Goal: Task Accomplishment & Management: Manage account settings

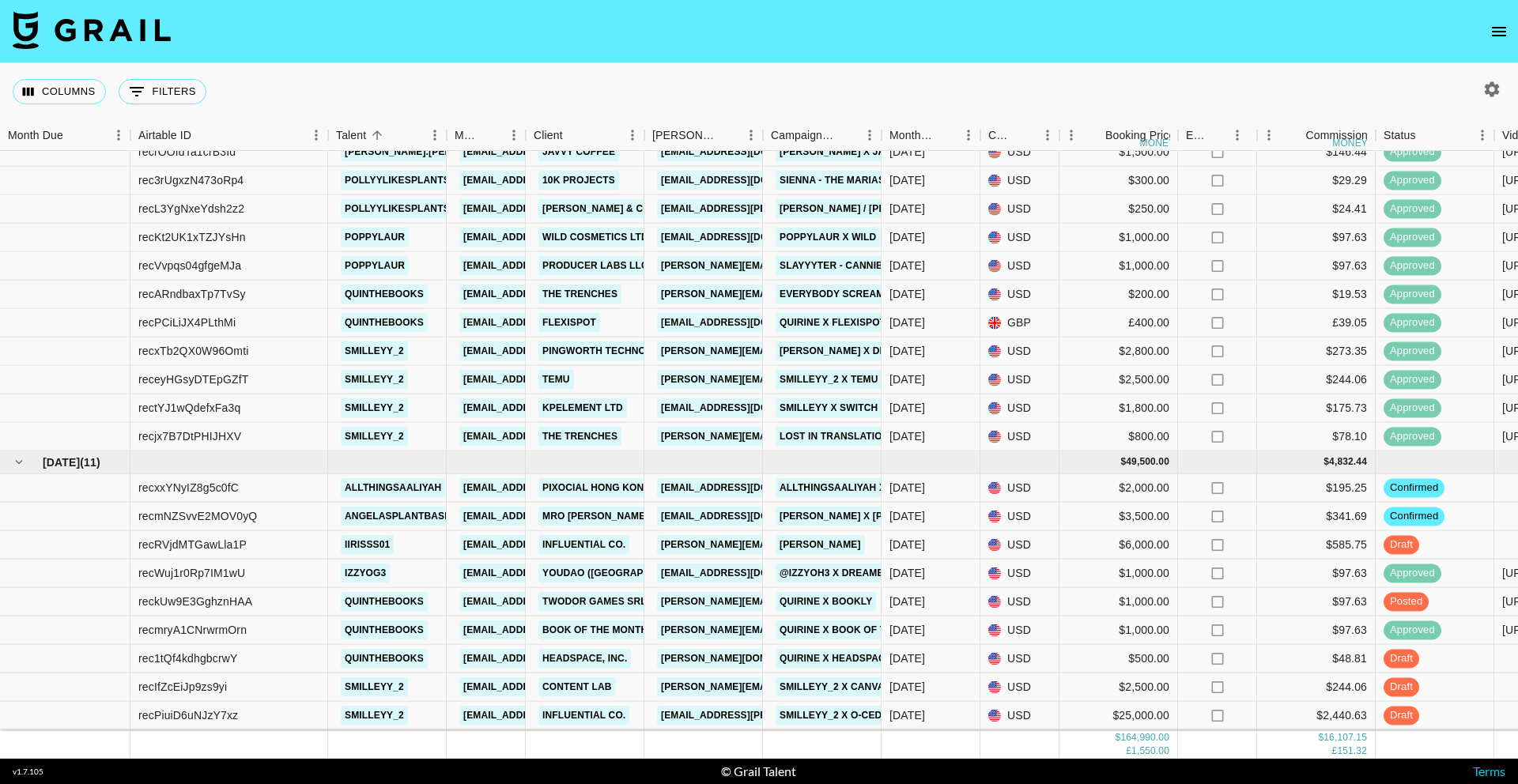
scroll to position [1570, 0]
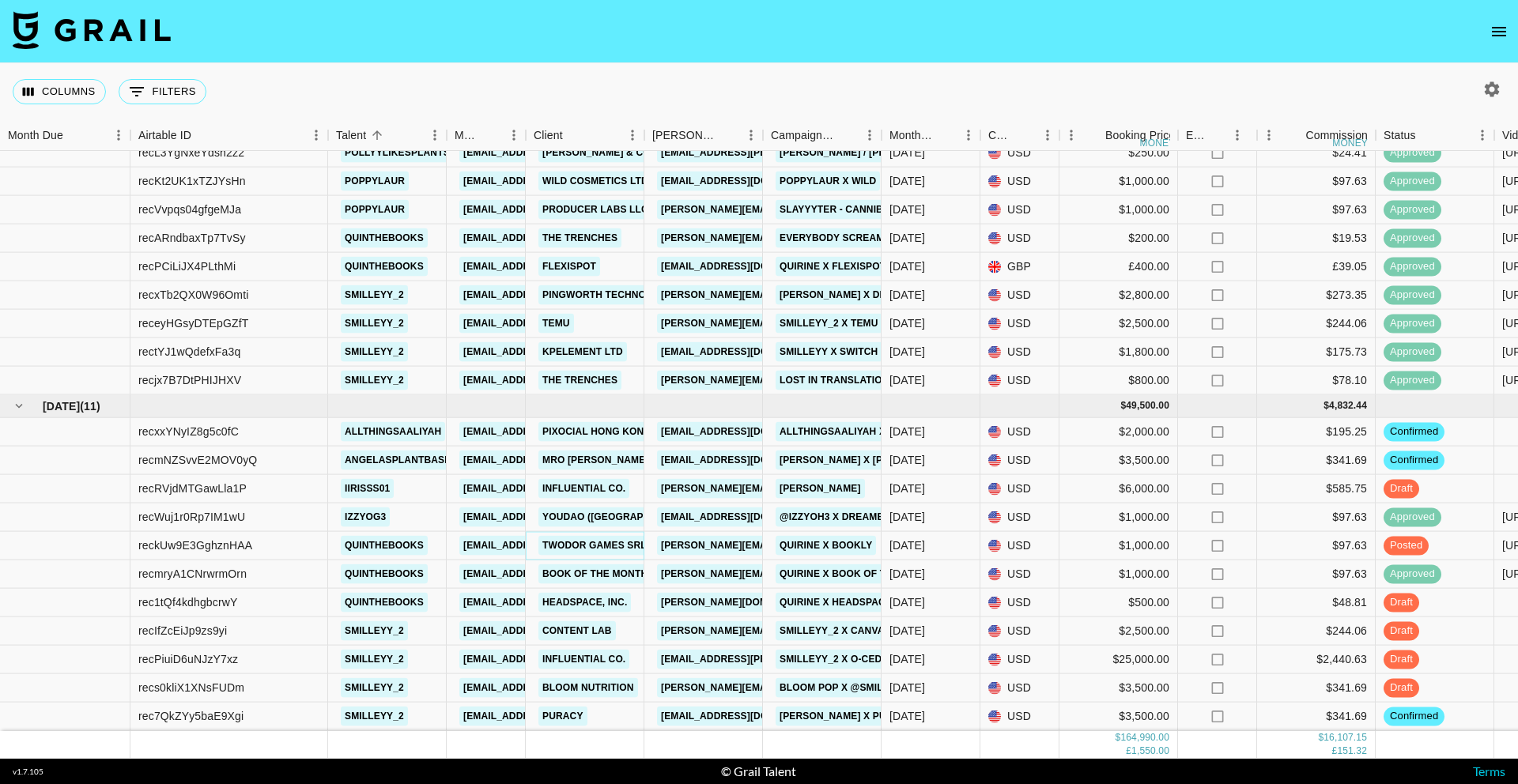
click at [603, 548] on link "Twodor Games SRL" at bounding box center [594, 546] width 112 height 19
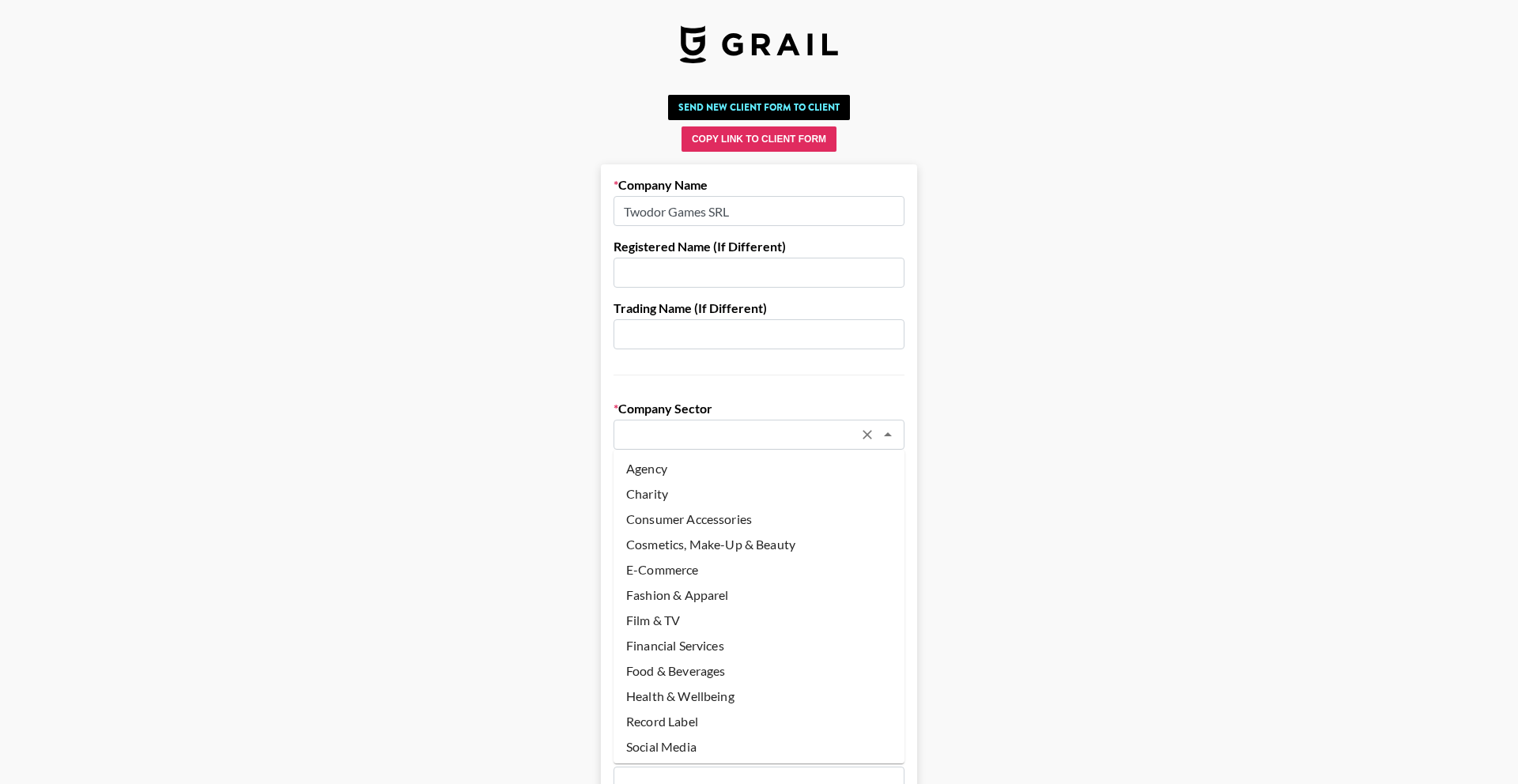
click at [645, 439] on input "text" at bounding box center [738, 435] width 230 height 18
click at [721, 719] on li "Video Games & Apps" at bounding box center [759, 719] width 291 height 25
type input "Video Games & Apps"
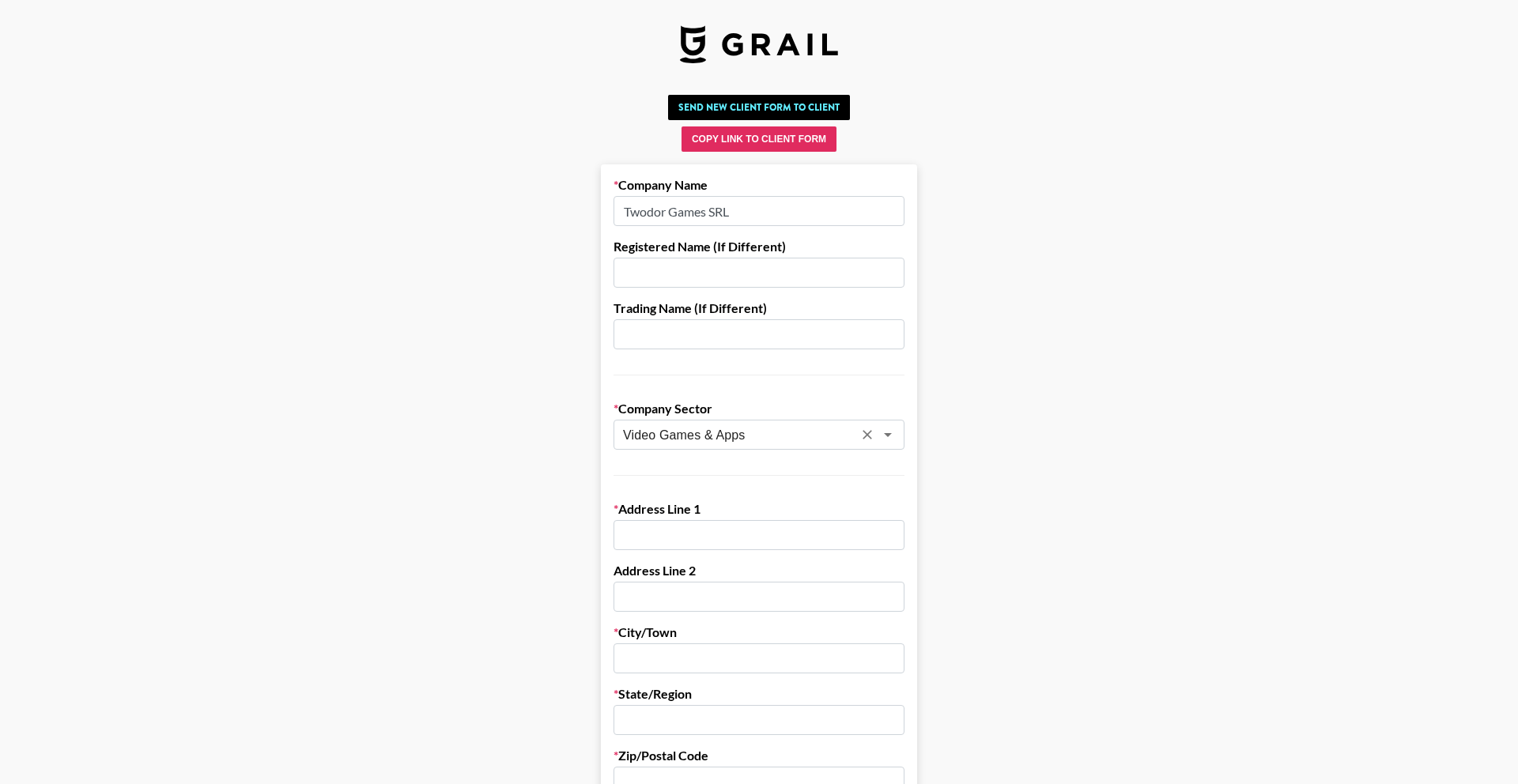
click at [704, 529] on input "text" at bounding box center [759, 535] width 291 height 30
paste input "Str. Vlad tepes 71 Curtici, Arad"
drag, startPoint x: 721, startPoint y: 535, endPoint x: 875, endPoint y: 533, distance: 154.0
click at [871, 536] on input "Str. Vlad tepes 71 Curtici, Arad" at bounding box center [759, 535] width 291 height 30
type input "Str. Vlad tepes 71"
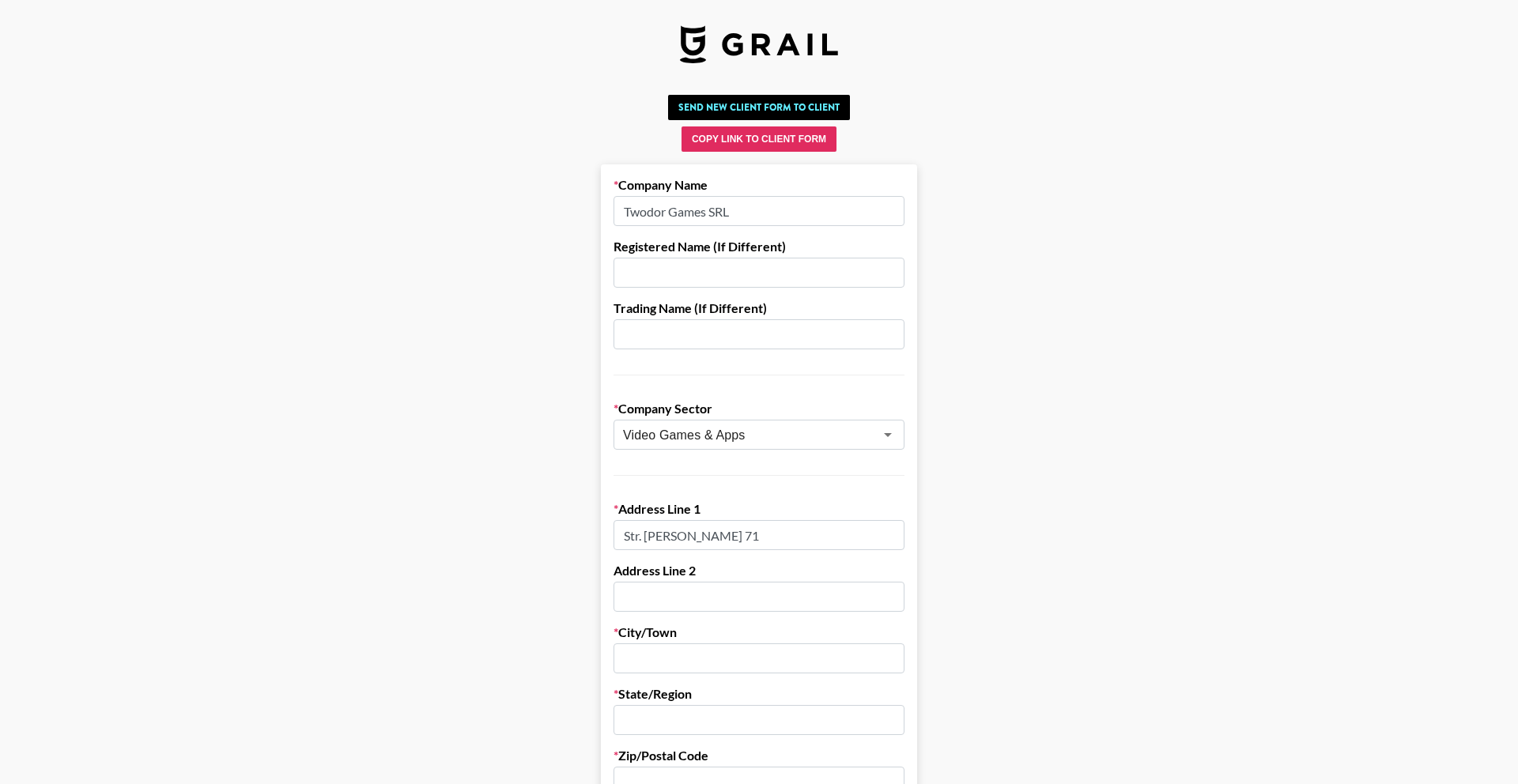
click at [669, 668] on input "text" at bounding box center [759, 658] width 291 height 30
paste input "Curtici, Arad"
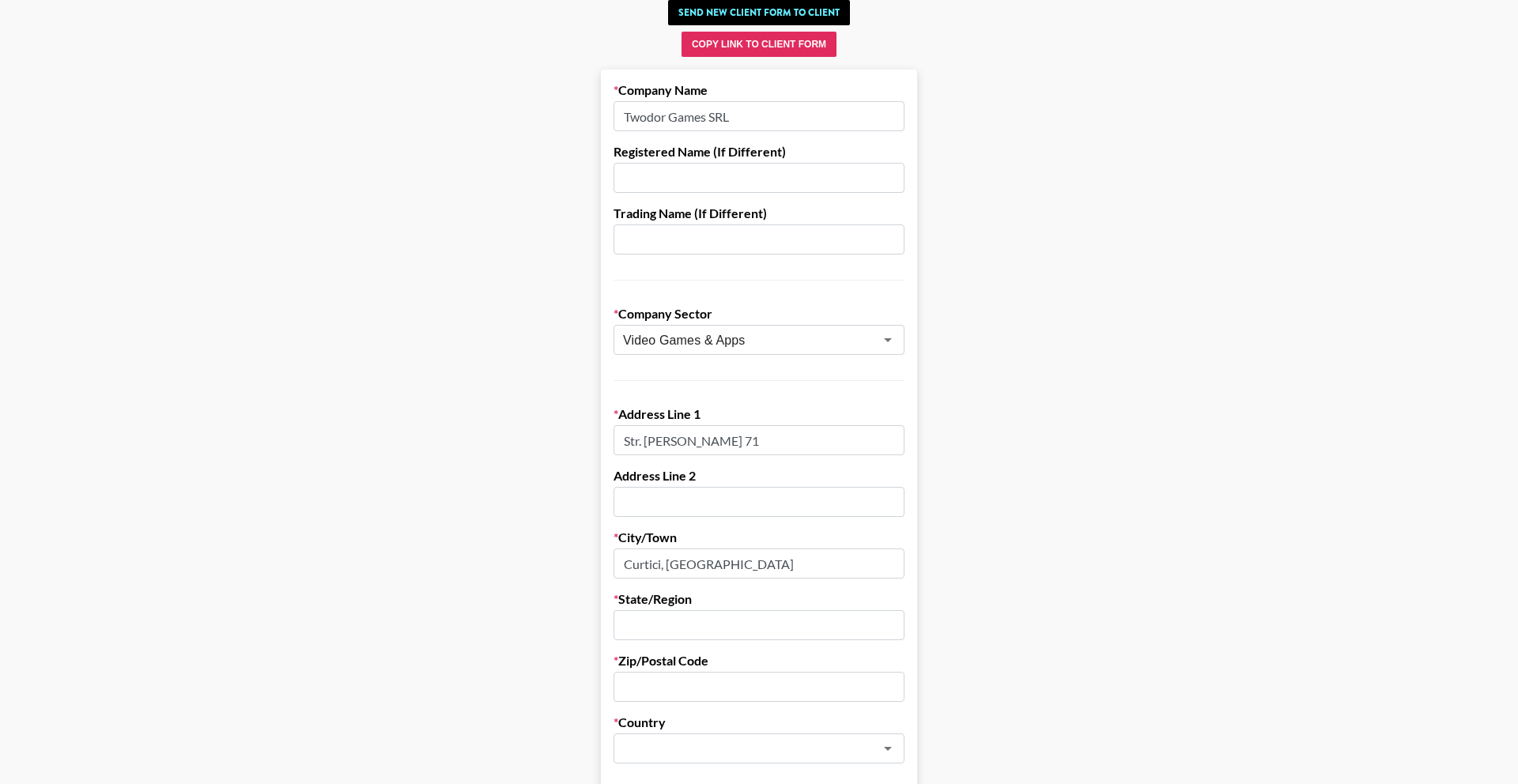
scroll to position [112, 0]
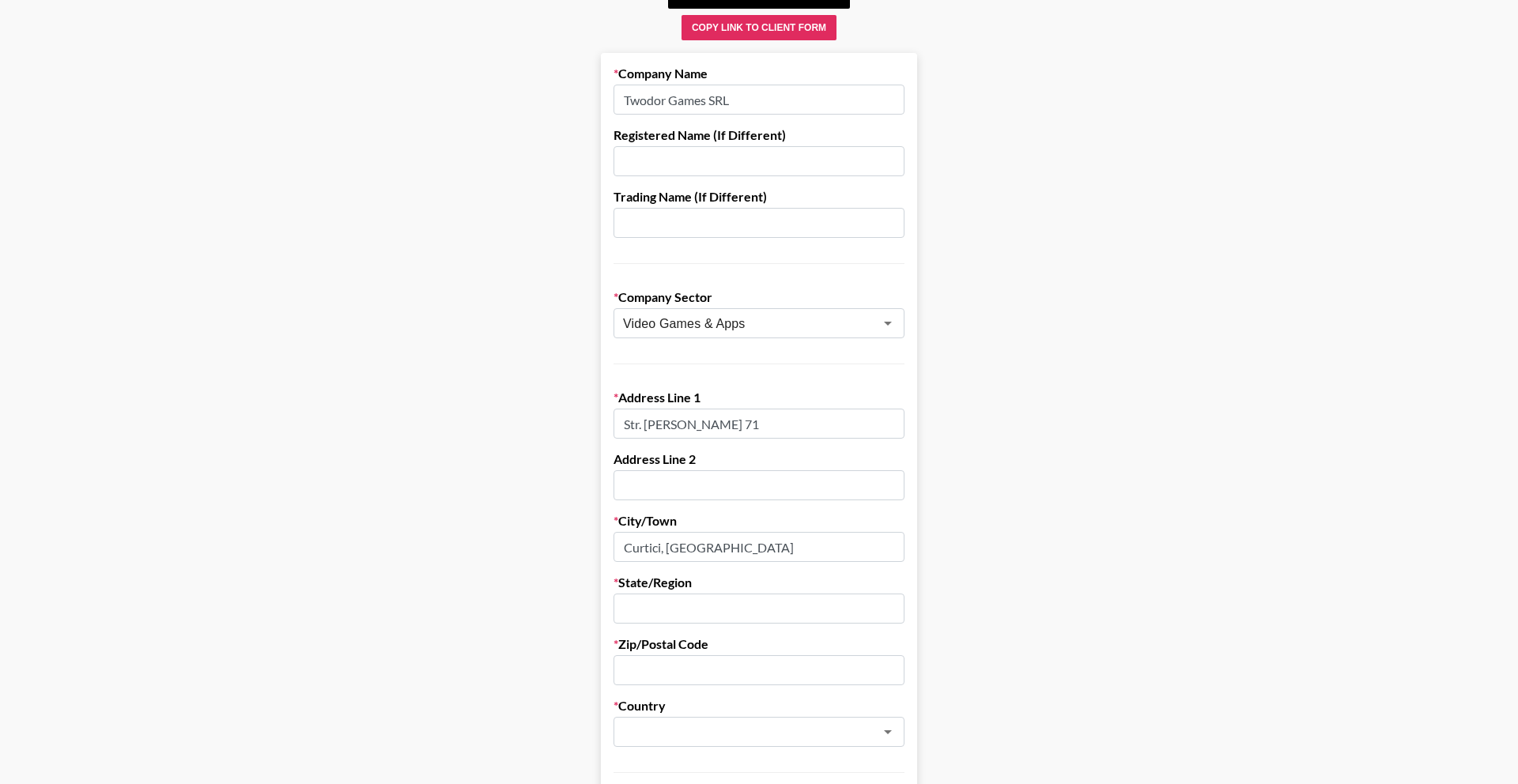
click at [694, 550] on input "Curtici, Arad" at bounding box center [759, 546] width 291 height 30
click at [677, 552] on input "Curtici, Arad" at bounding box center [759, 546] width 291 height 30
type input "Curtici"
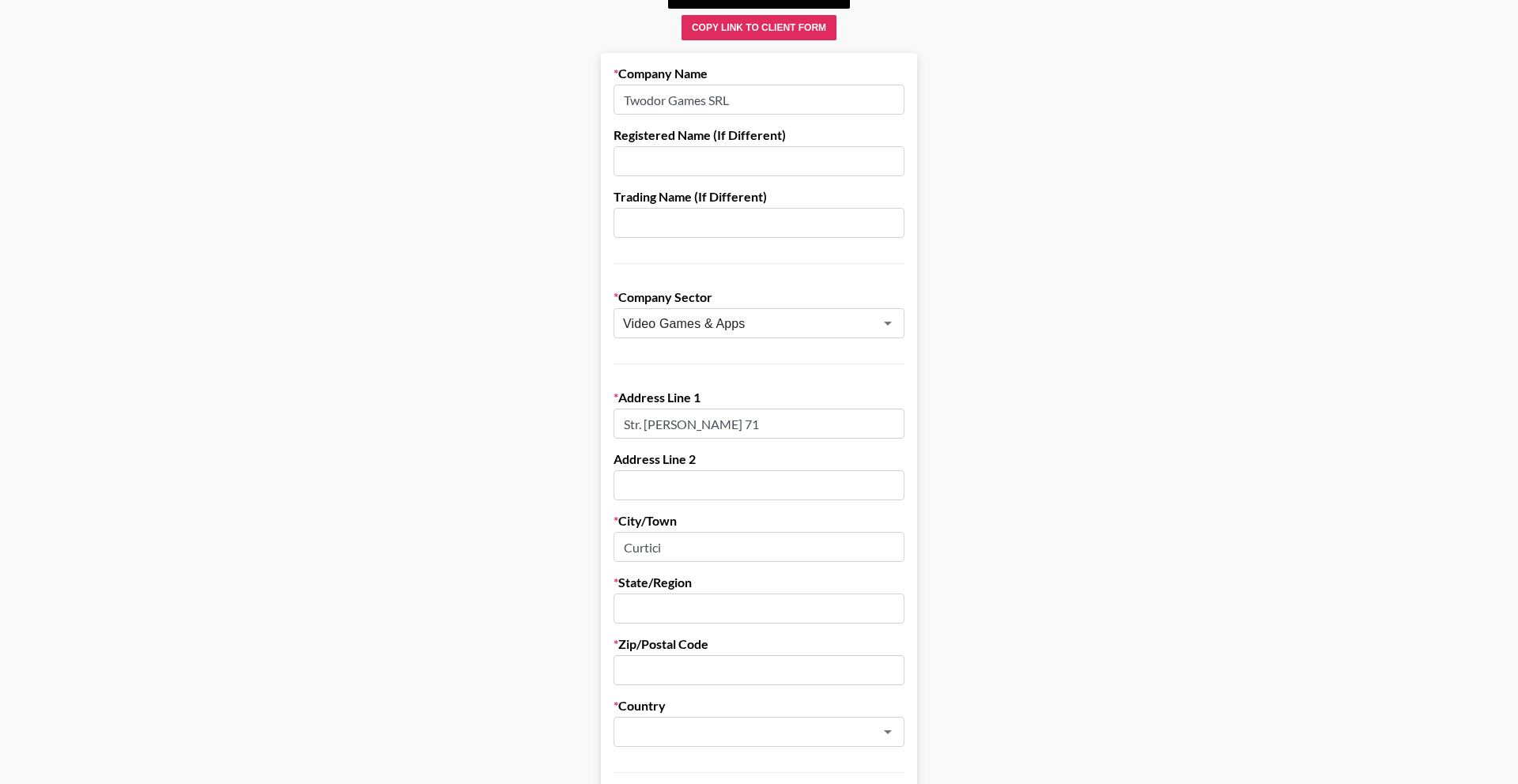
click at [732, 609] on input "text" at bounding box center [759, 609] width 291 height 30
paste input "Arad"
type input "Arad"
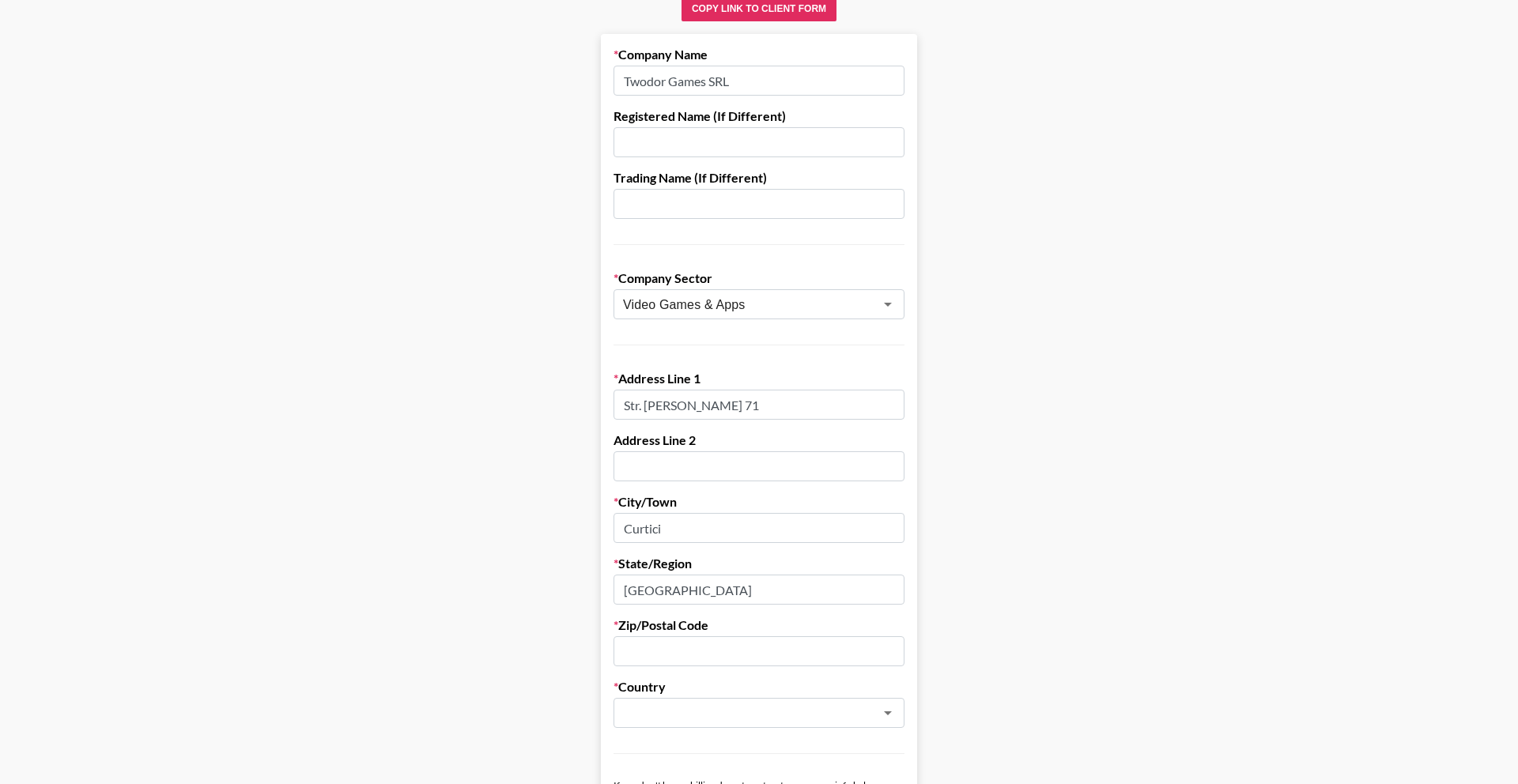
scroll to position [204, 0]
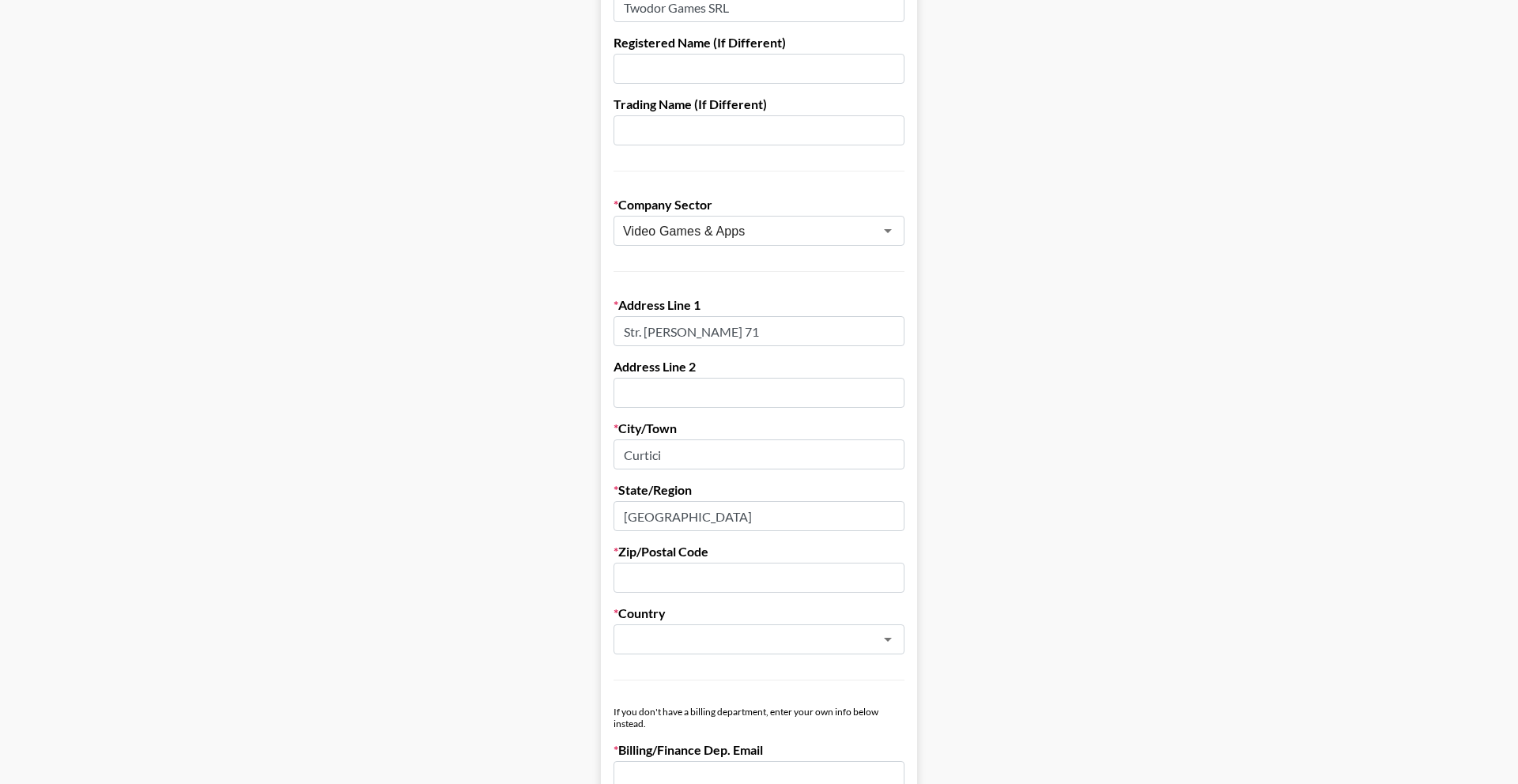
click at [685, 579] on input "text" at bounding box center [759, 577] width 291 height 30
paste input "315200"
type input "315200"
click at [679, 634] on input "text" at bounding box center [738, 640] width 230 height 18
click at [703, 683] on li "Romania" at bounding box center [759, 673] width 291 height 25
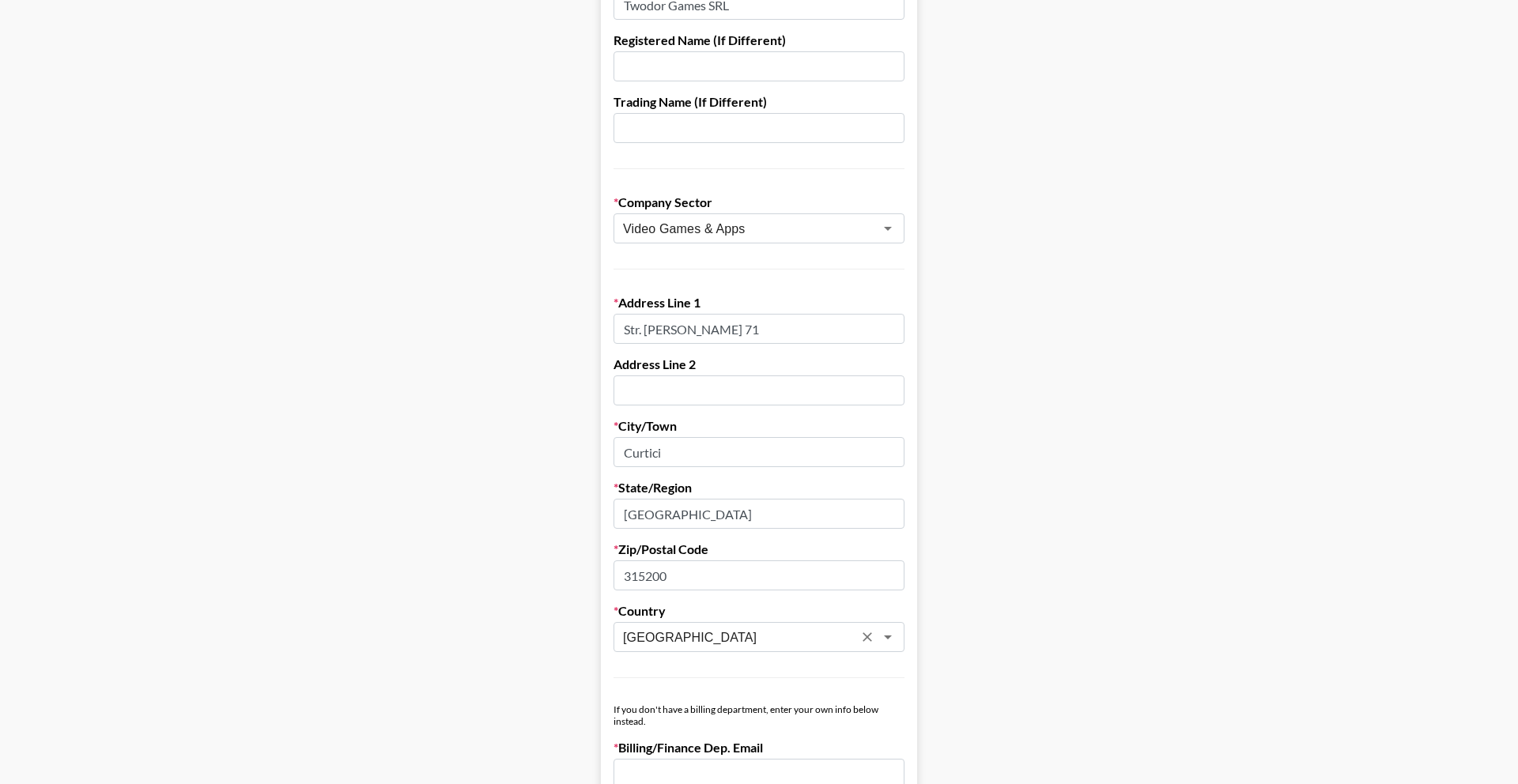
scroll to position [520, 0]
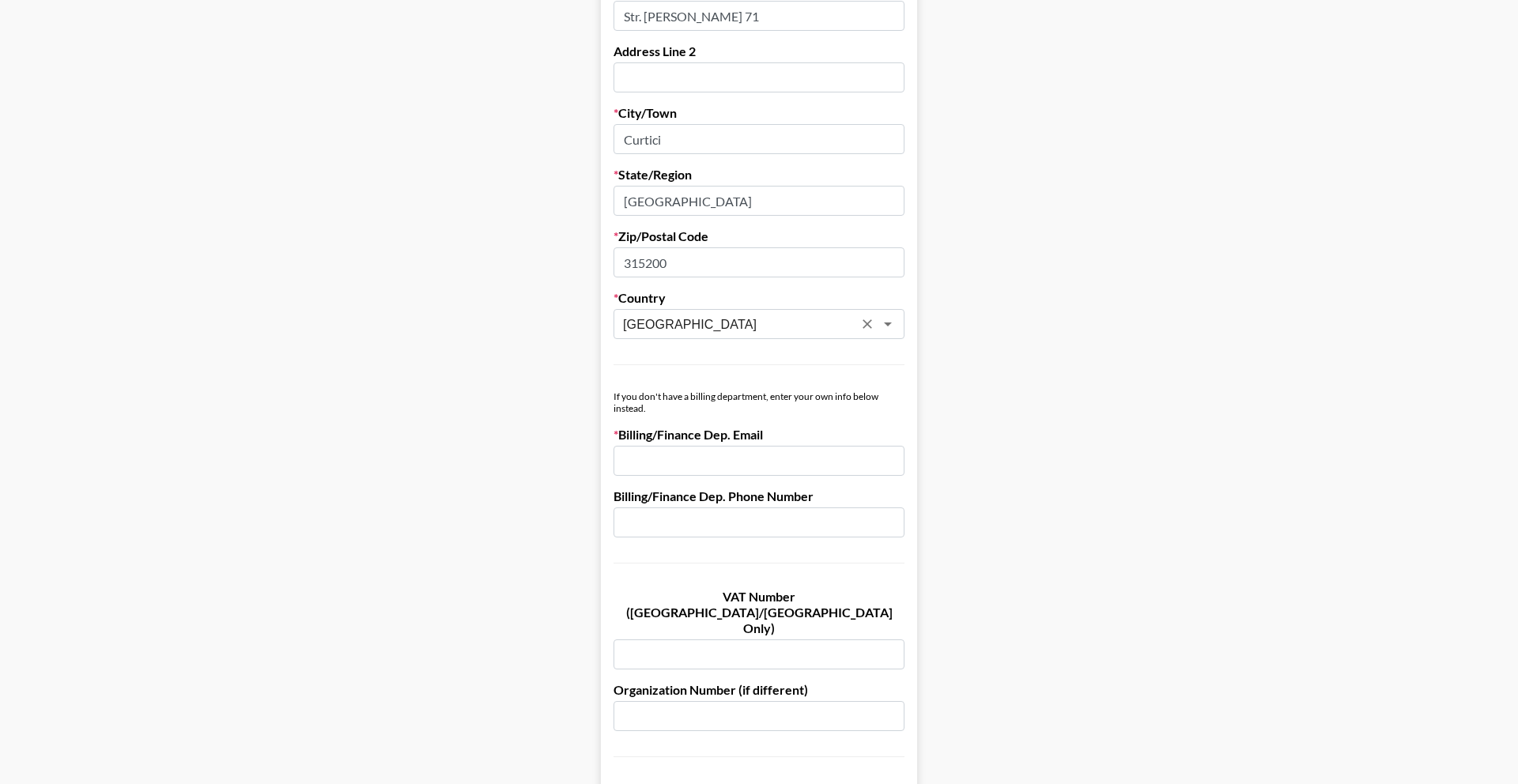
type input "Romania"
click at [722, 464] on input "email" at bounding box center [759, 461] width 291 height 30
paste input "tudor@getbookly.com"
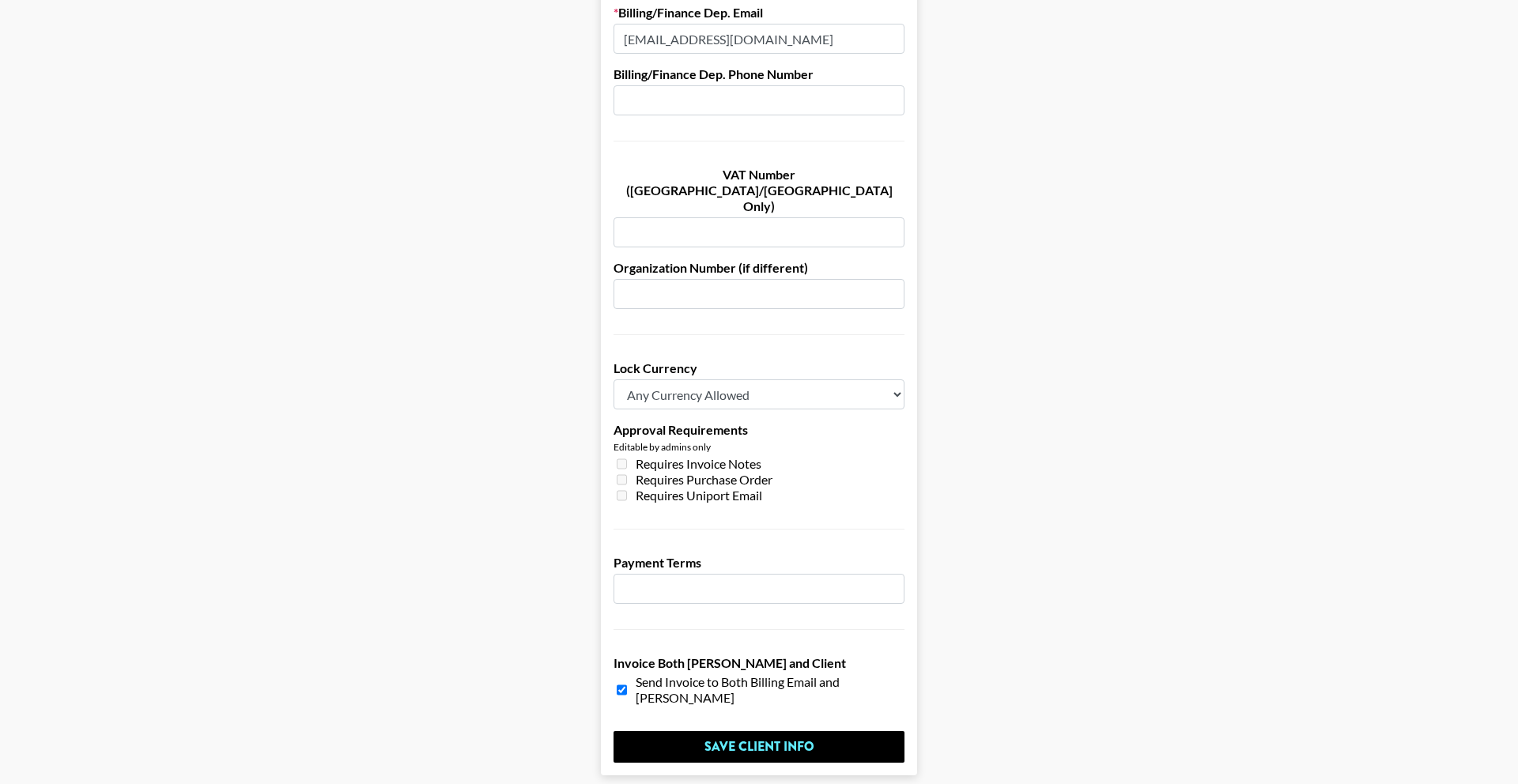
scroll to position [990, 0]
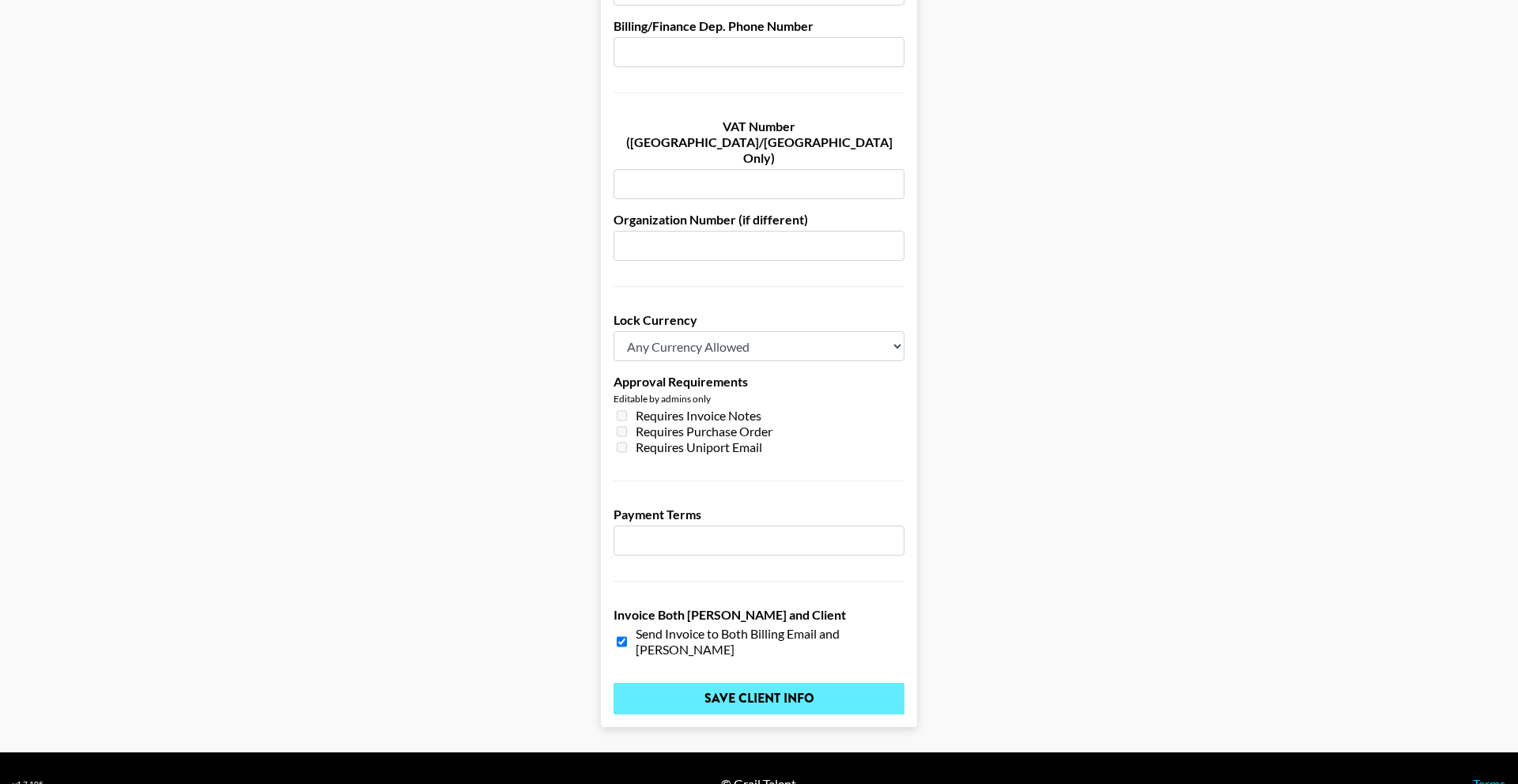
type input "tudor@getbookly.com"
click at [757, 683] on input "Save Client Info" at bounding box center [759, 698] width 291 height 32
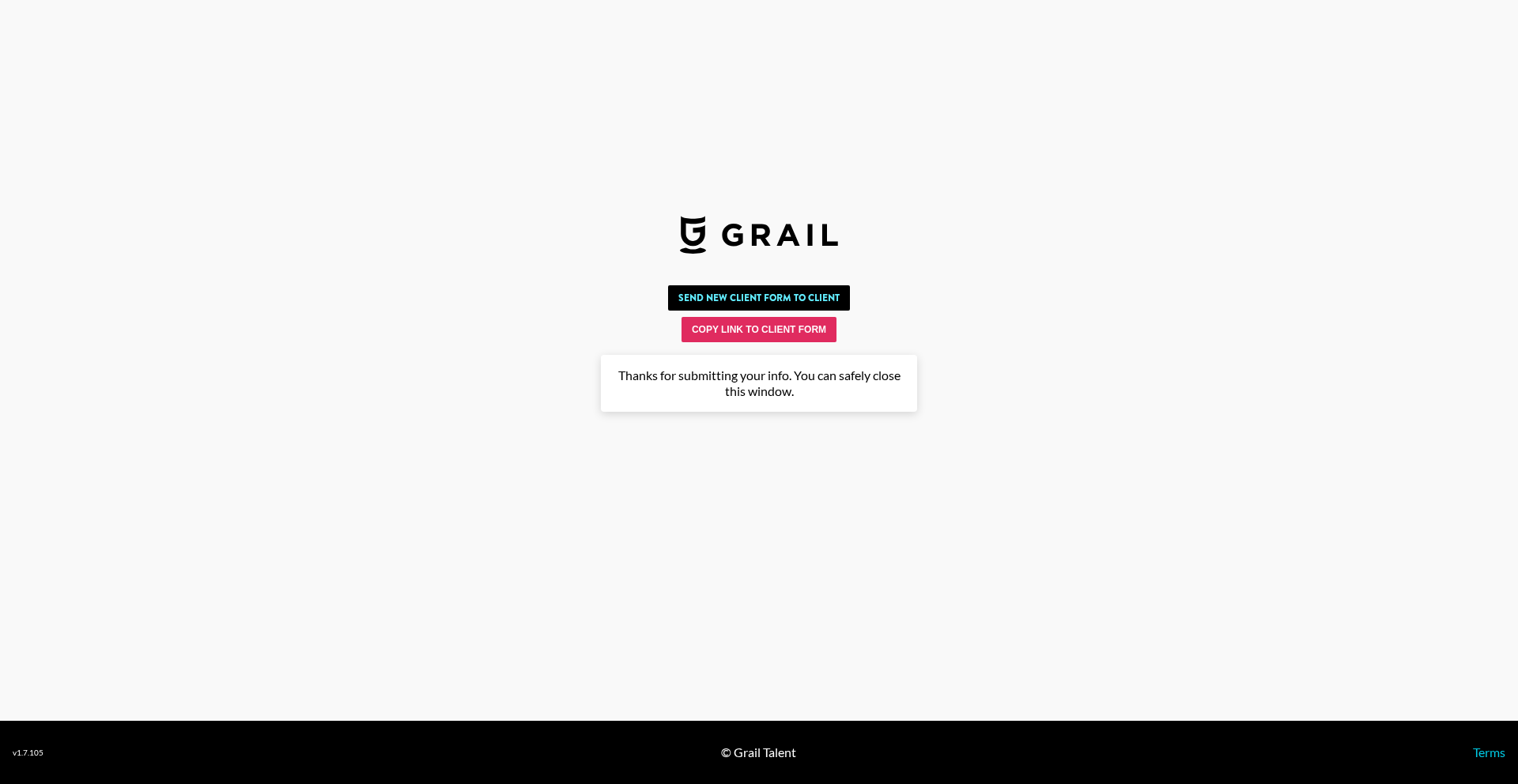
scroll to position [0, 0]
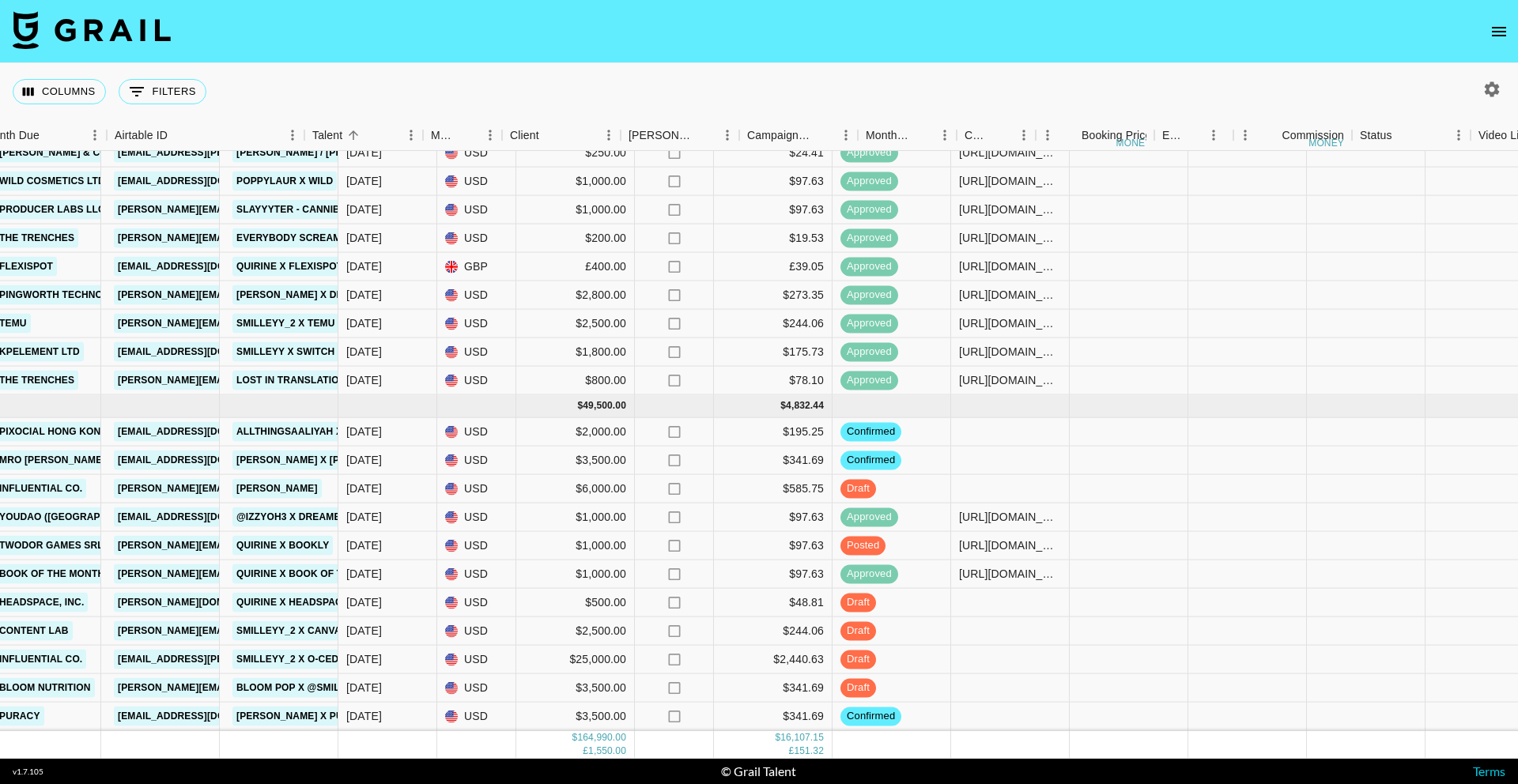
scroll to position [1570, 1107]
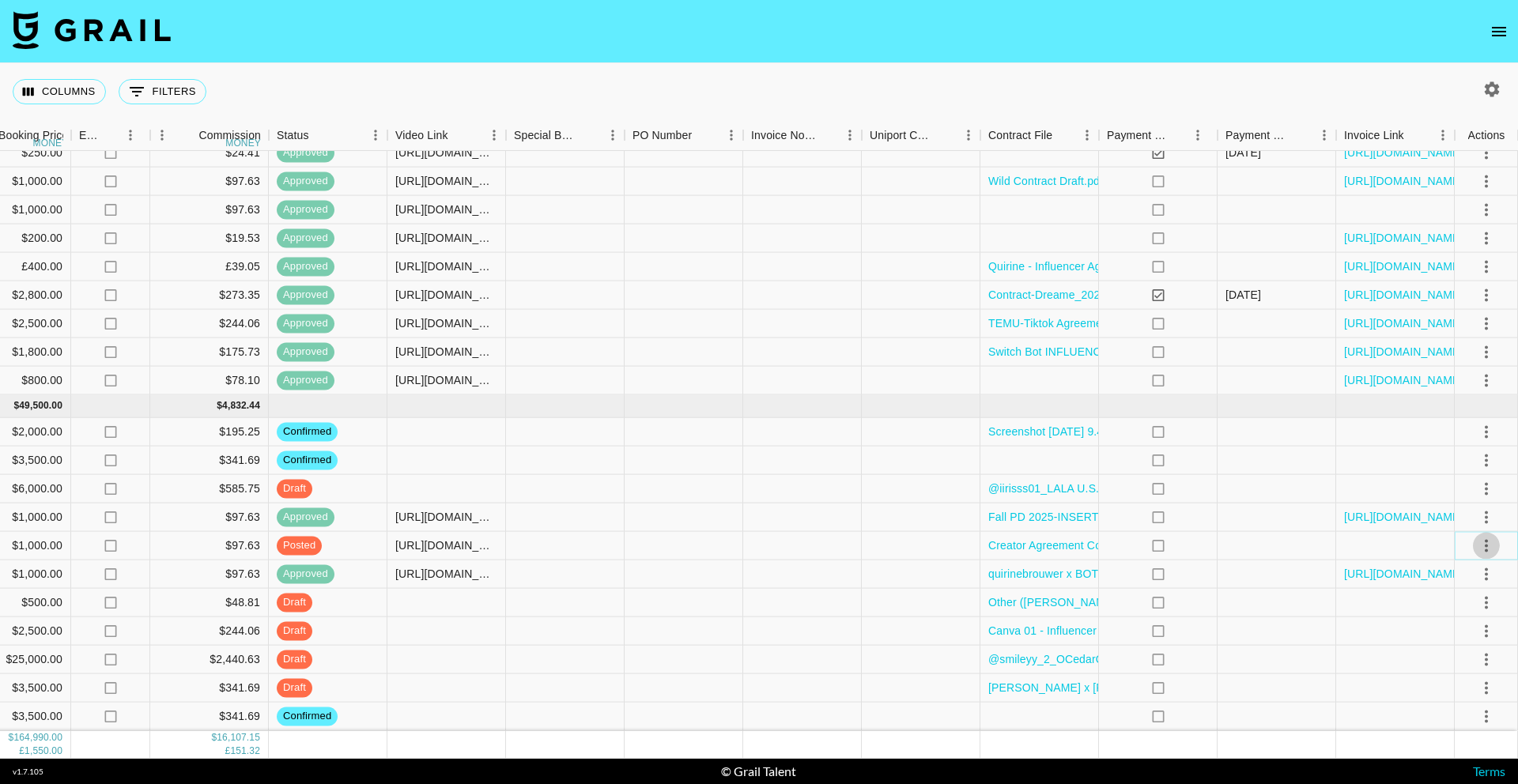
click at [1491, 540] on icon "select merge strategy" at bounding box center [1486, 545] width 19 height 19
click at [1444, 698] on div "Approve" at bounding box center [1452, 693] width 48 height 19
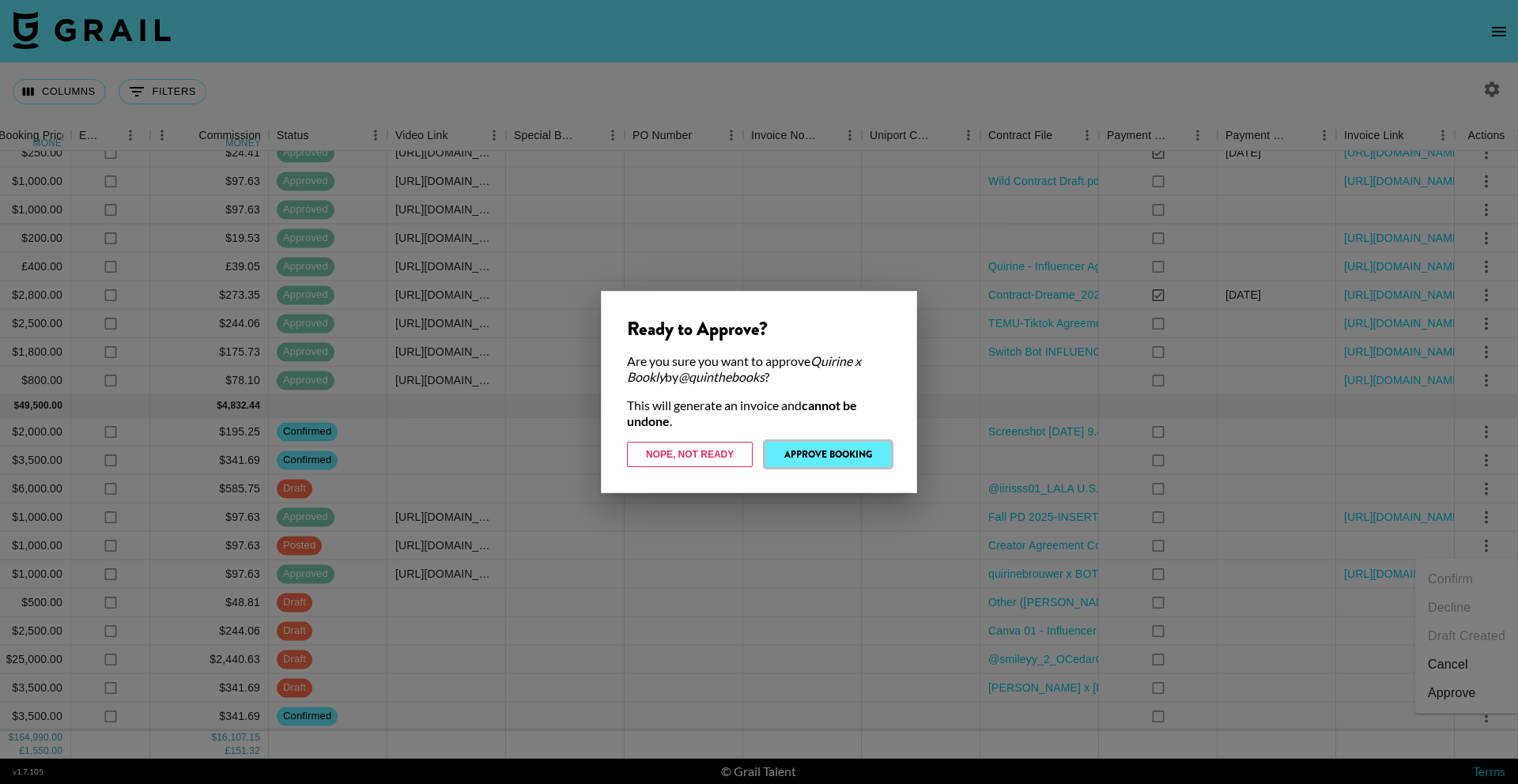
click at [803, 461] on button "Approve Booking" at bounding box center [829, 454] width 126 height 25
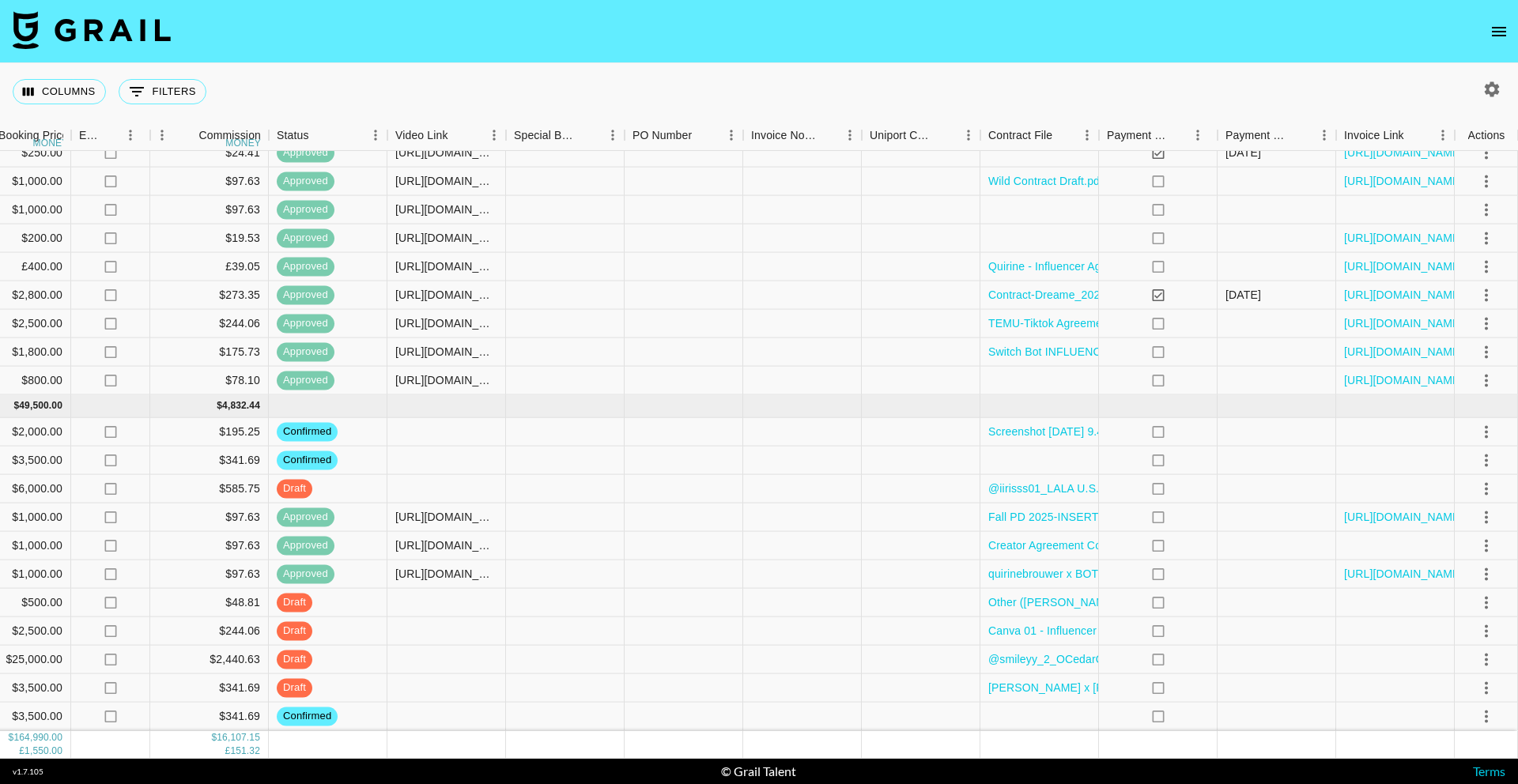
scroll to position [1542, 1107]
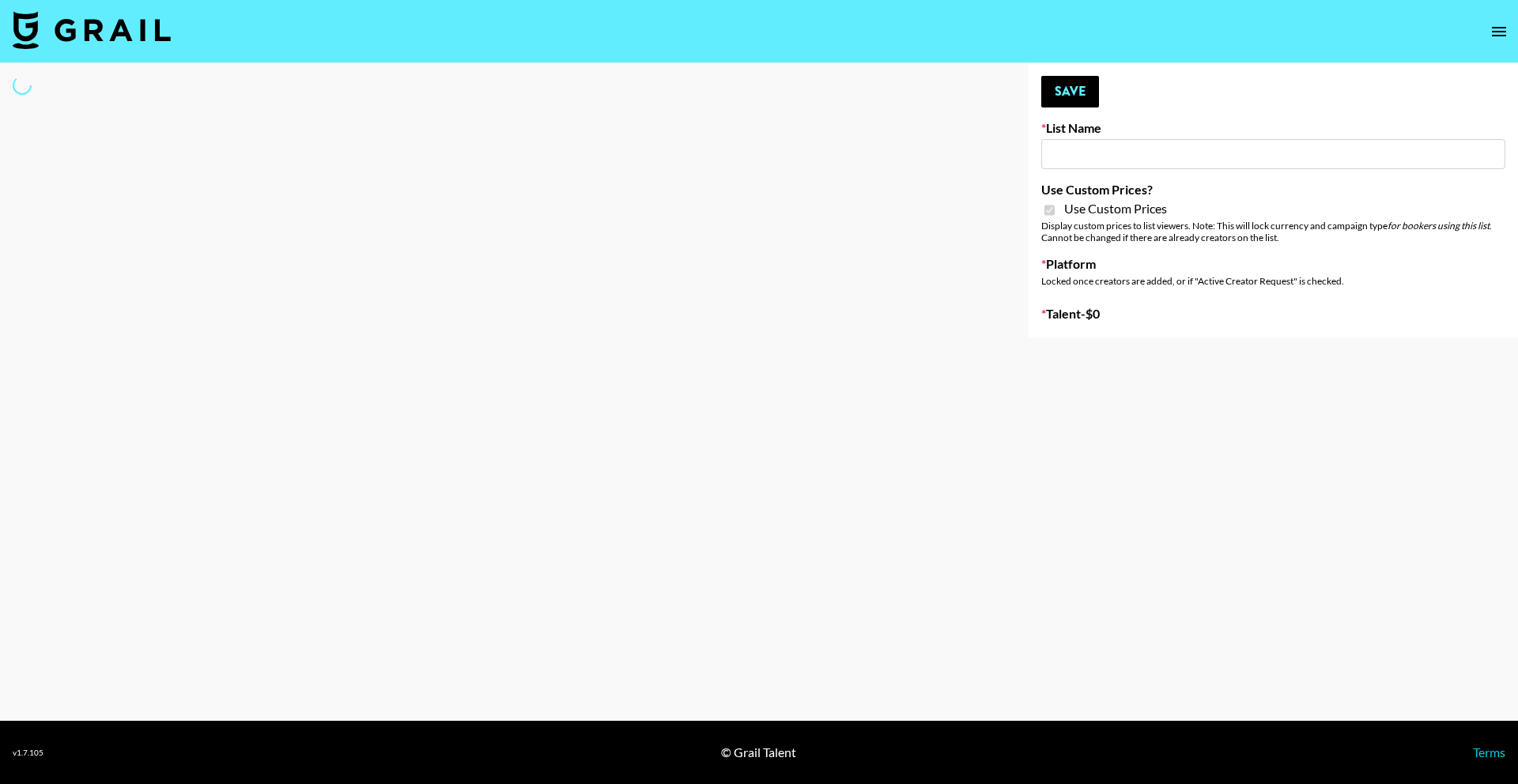
select select "Brand"
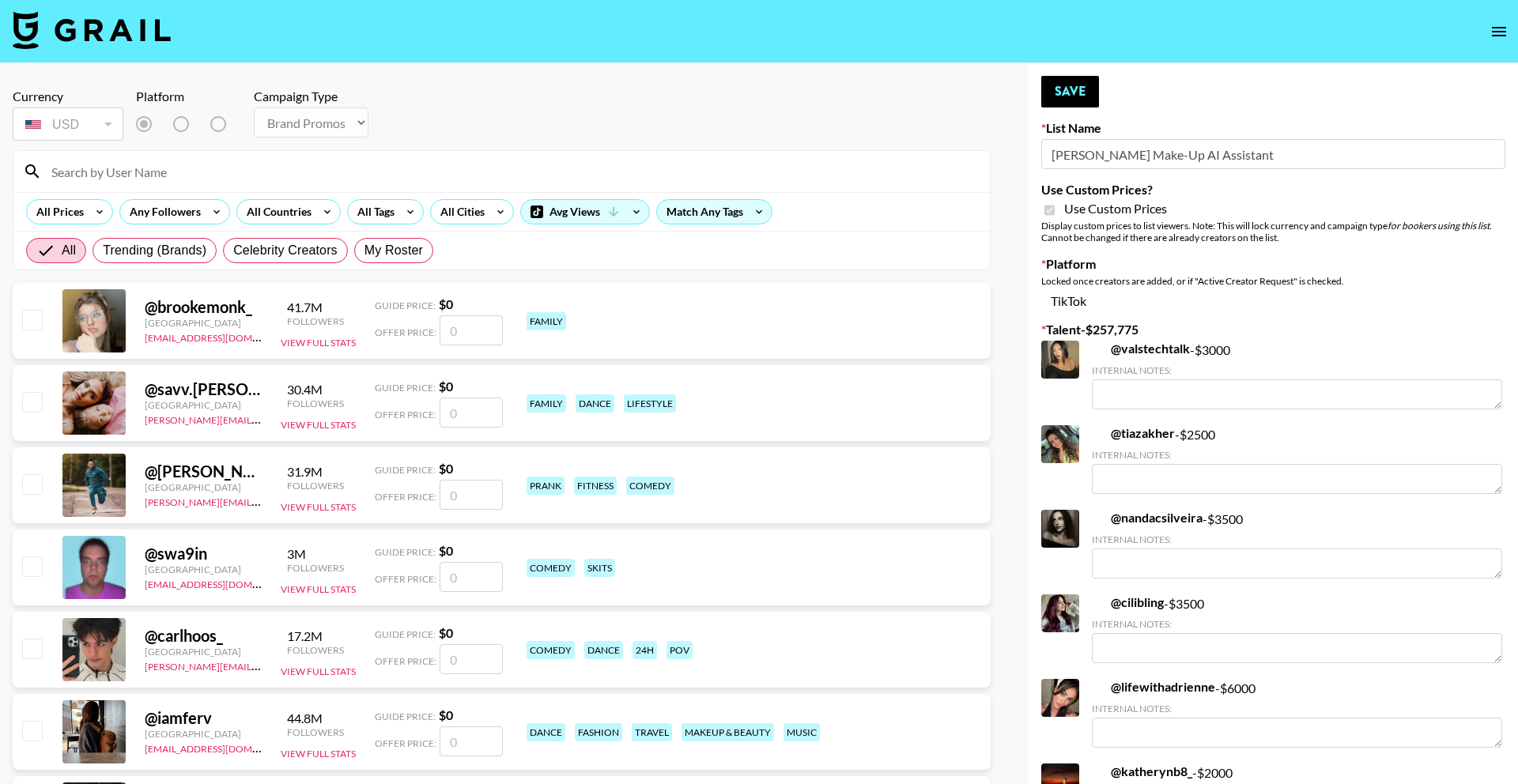
type input "Pretti Make-Up AI Assistant"
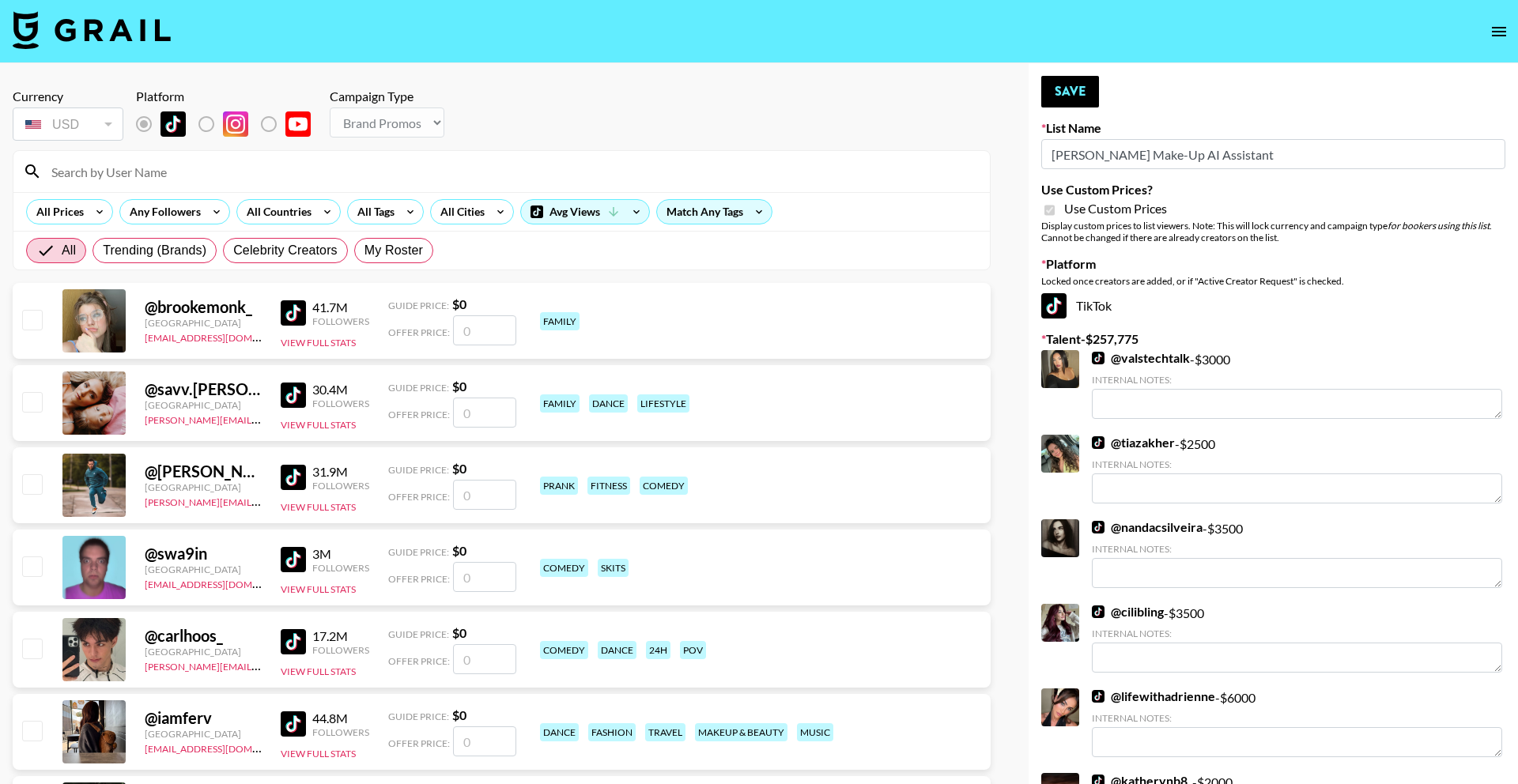
checkbox input "true"
click at [466, 170] on input at bounding box center [511, 171] width 938 height 25
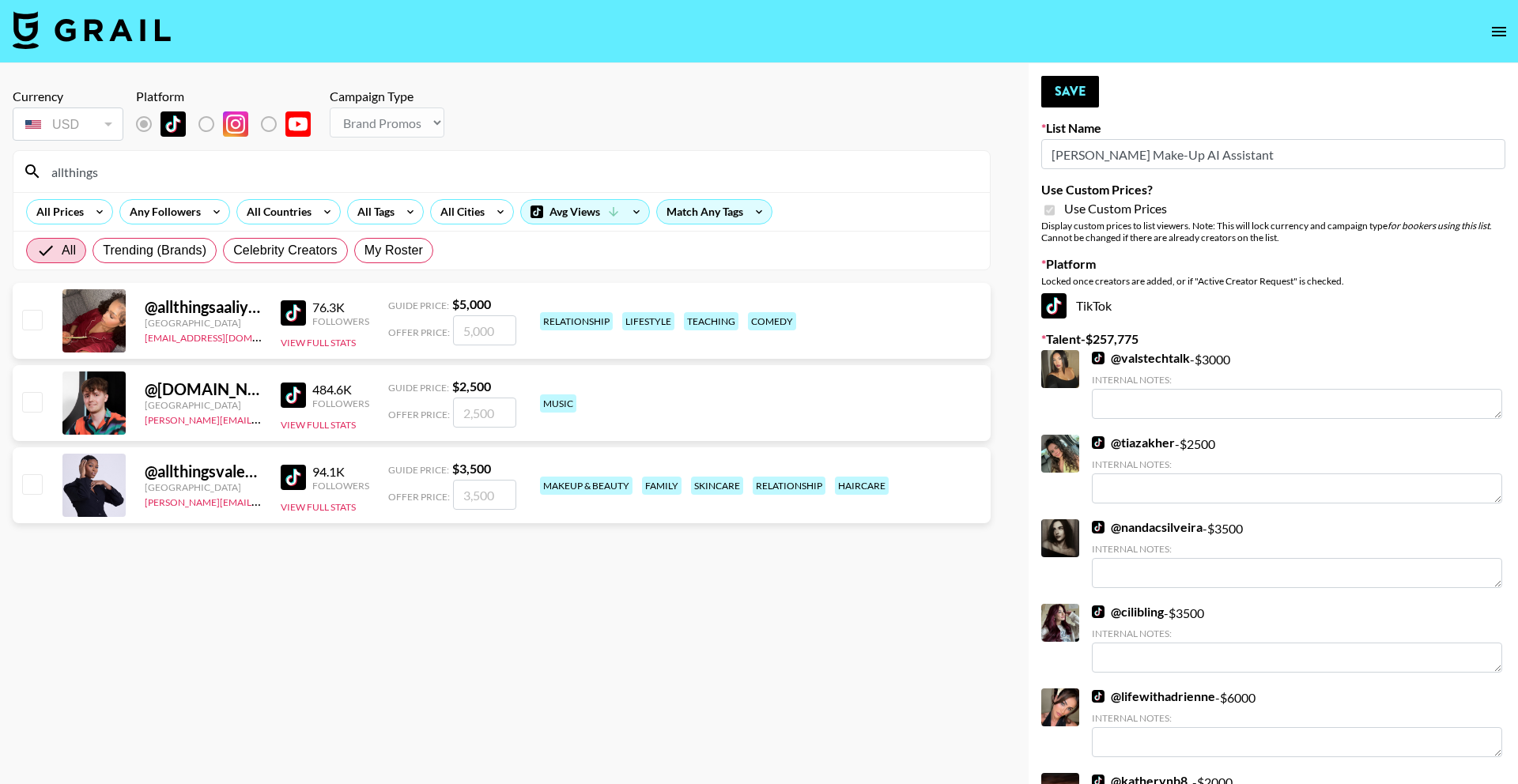
type input "allthings"
click at [476, 335] on input "number" at bounding box center [484, 330] width 63 height 30
checkbox input "true"
type input "3500"
click at [1078, 106] on button "Save" at bounding box center [1069, 91] width 57 height 32
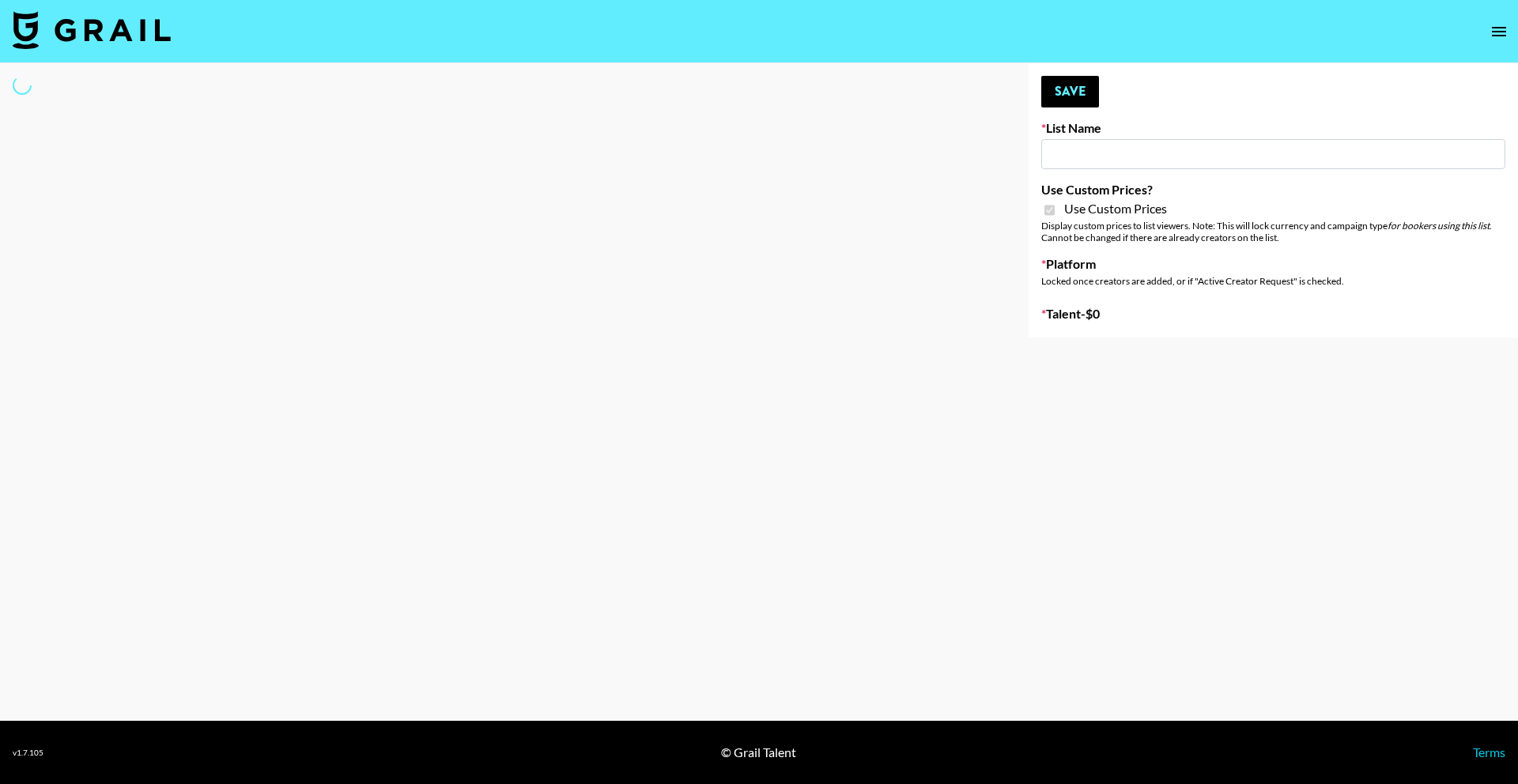
type input "**Noschinko UGC**"
checkbox input "true"
select select "Brand"
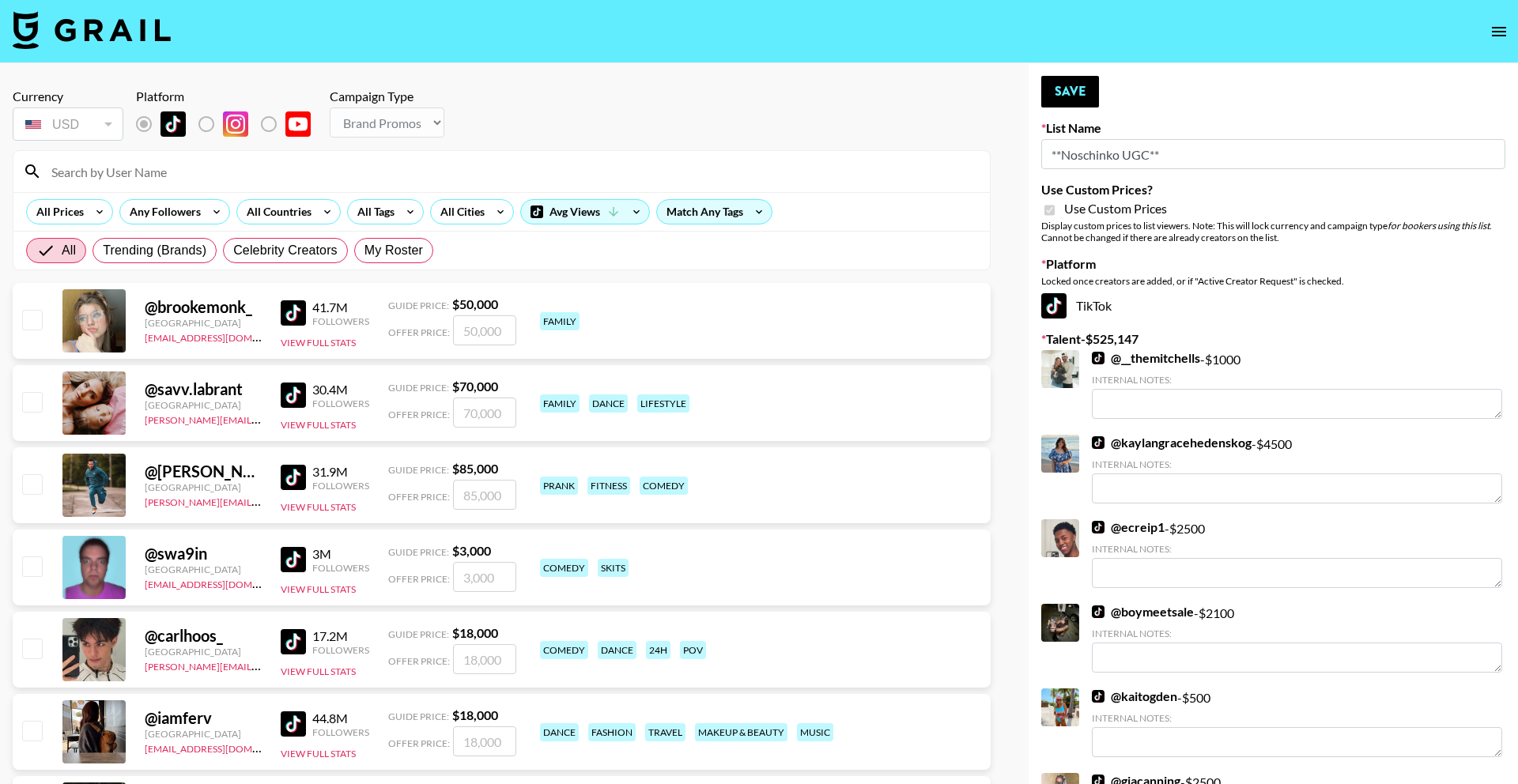
click at [580, 172] on input at bounding box center [511, 171] width 938 height 25
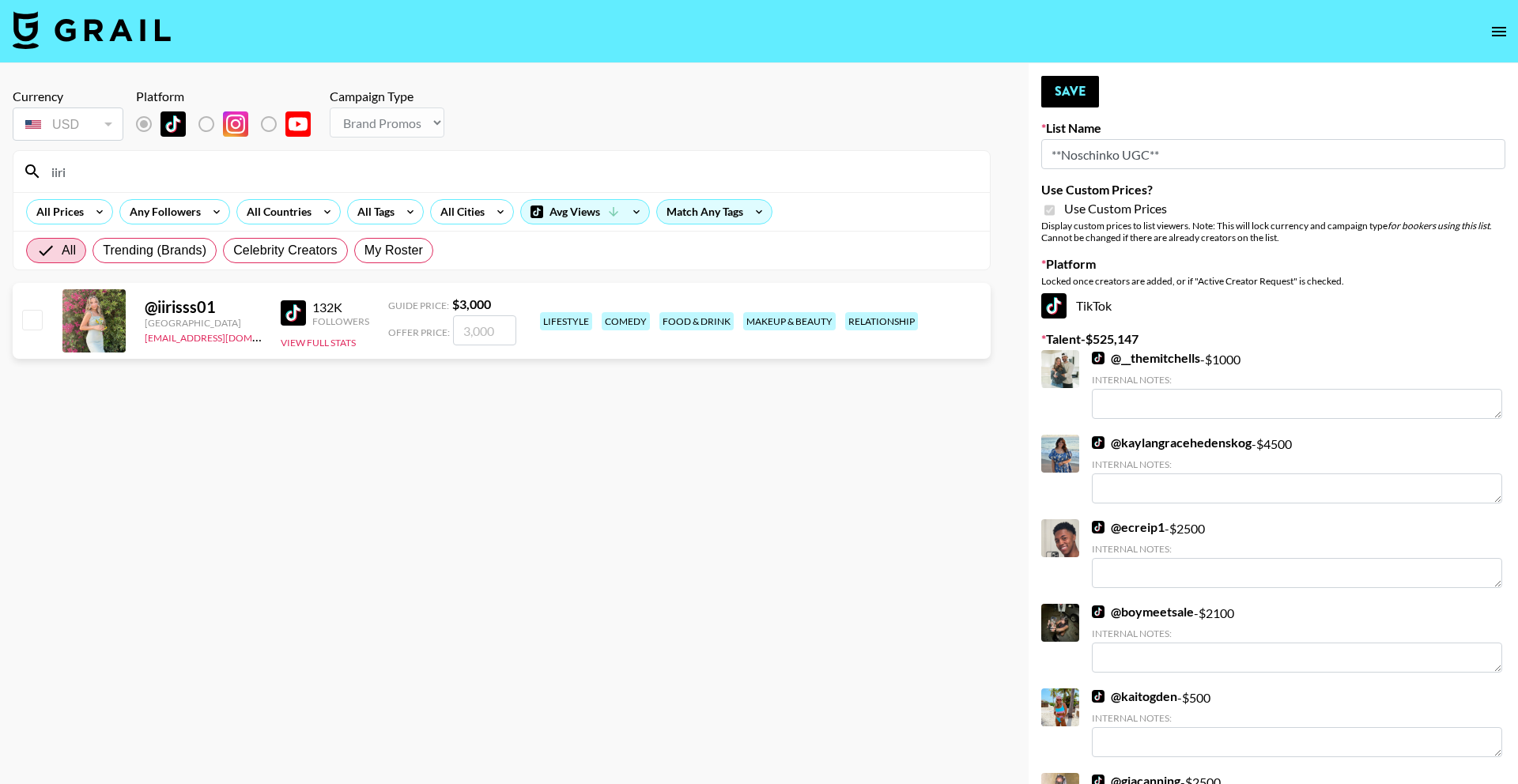
type input "iiri"
click at [483, 331] on input "number" at bounding box center [484, 330] width 63 height 30
type input "3"
checkbox input "true"
type input "3000"
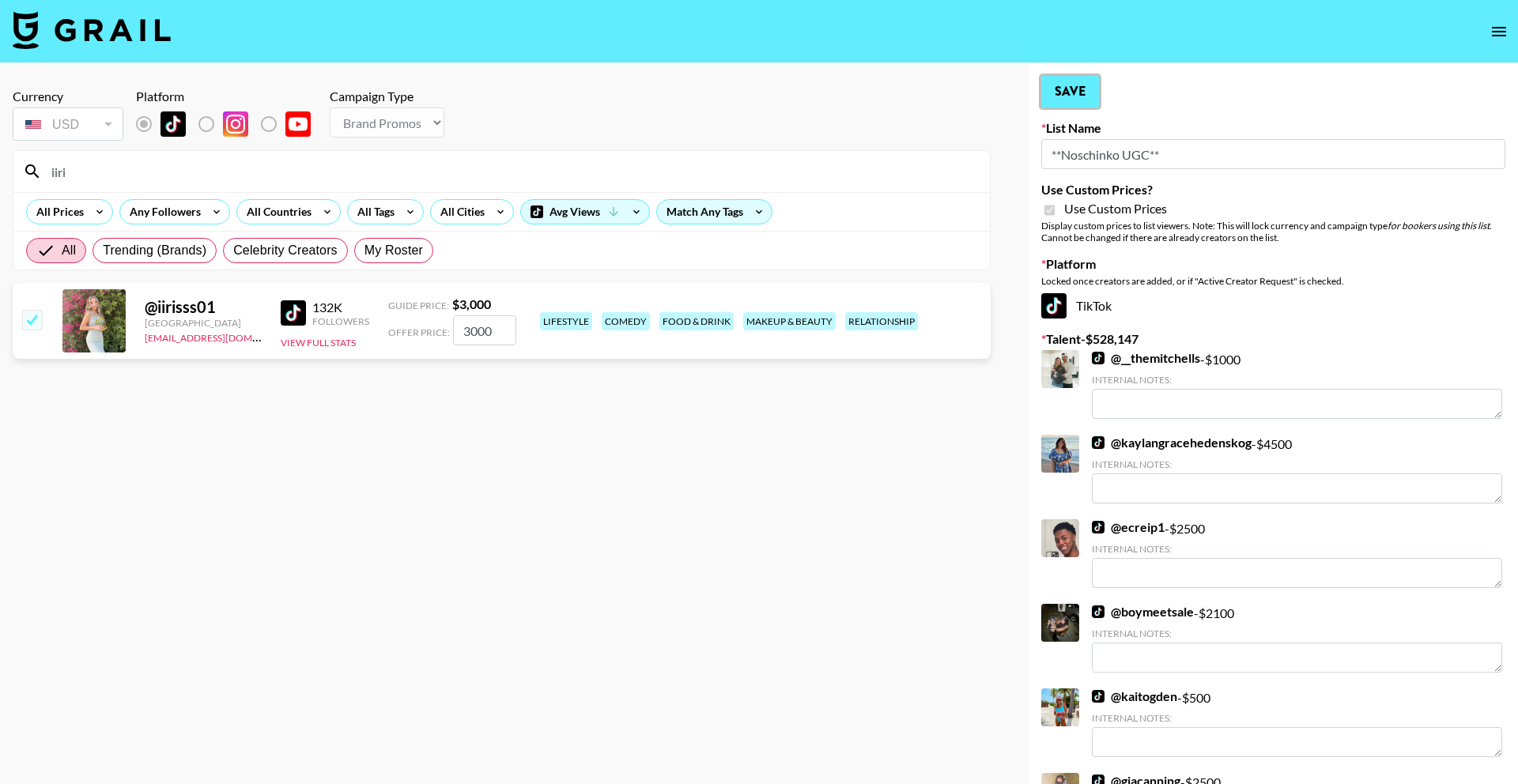
click at [1082, 99] on button "Save" at bounding box center [1069, 91] width 57 height 32
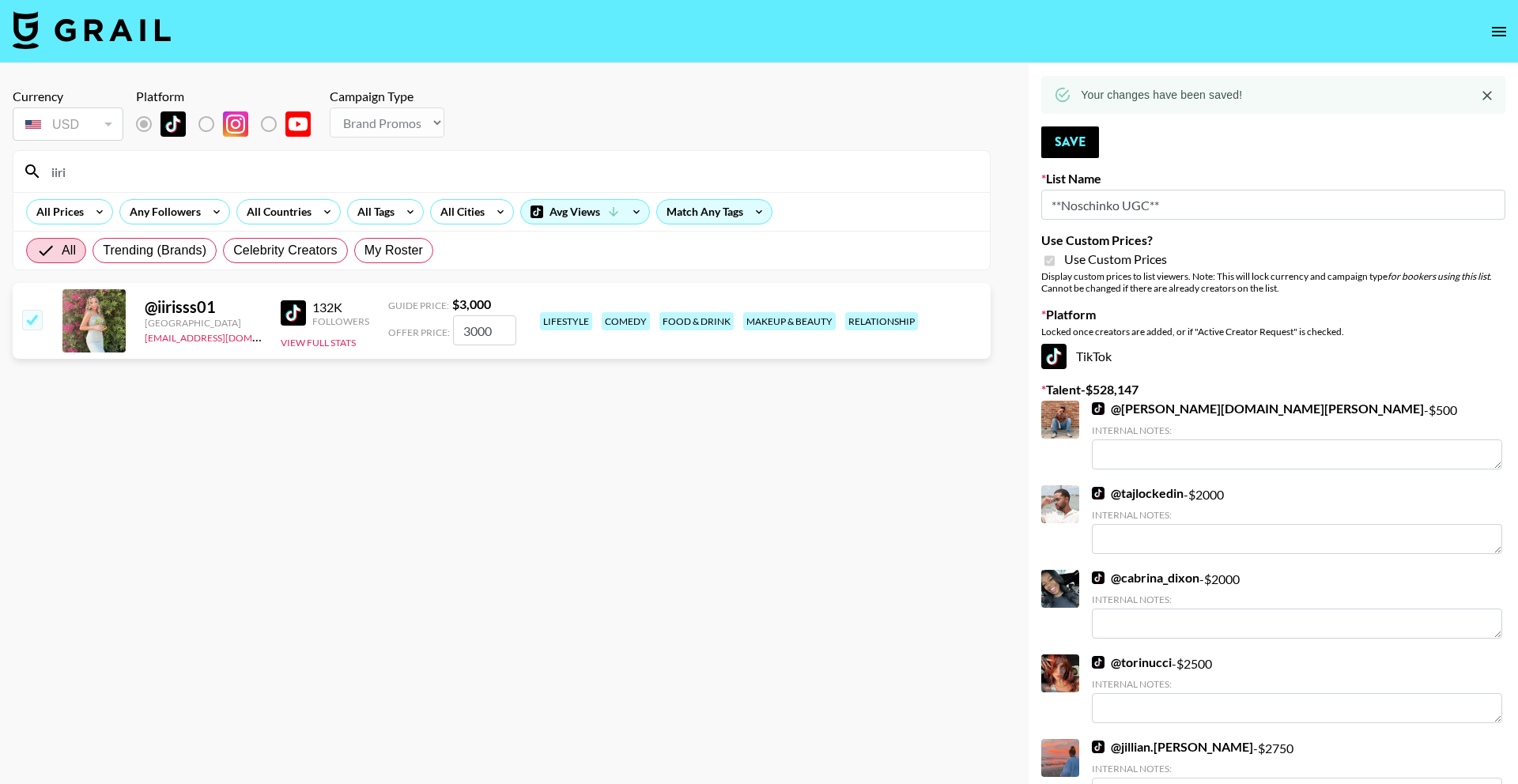
click at [516, 175] on input "iiri" at bounding box center [511, 171] width 938 height 25
type input "[PERSON_NAME]"
click at [497, 331] on input "number" at bounding box center [484, 330] width 63 height 30
type input "1"
checkbox input "true"
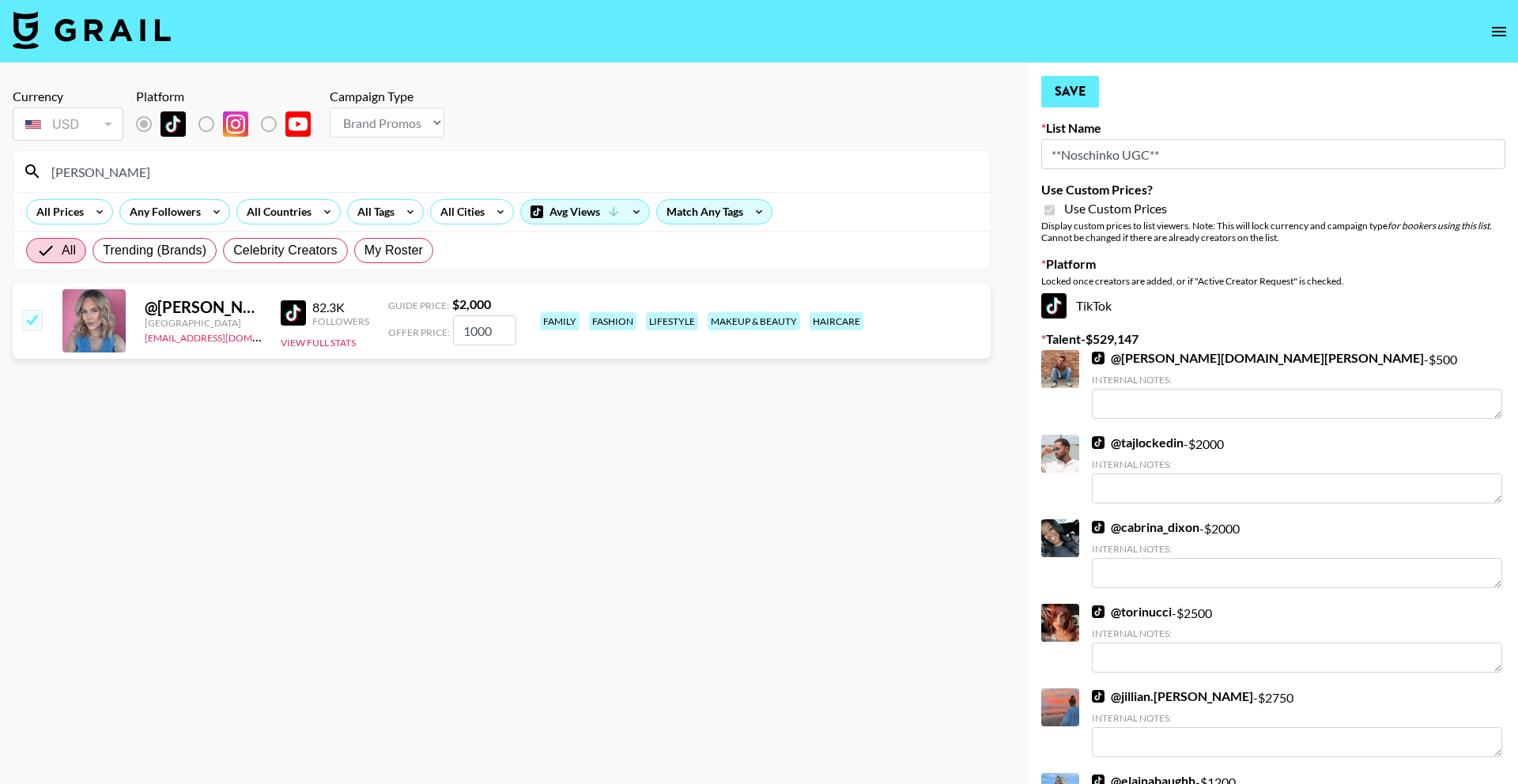
type input "1000"
click at [1070, 86] on button "Save" at bounding box center [1069, 91] width 57 height 32
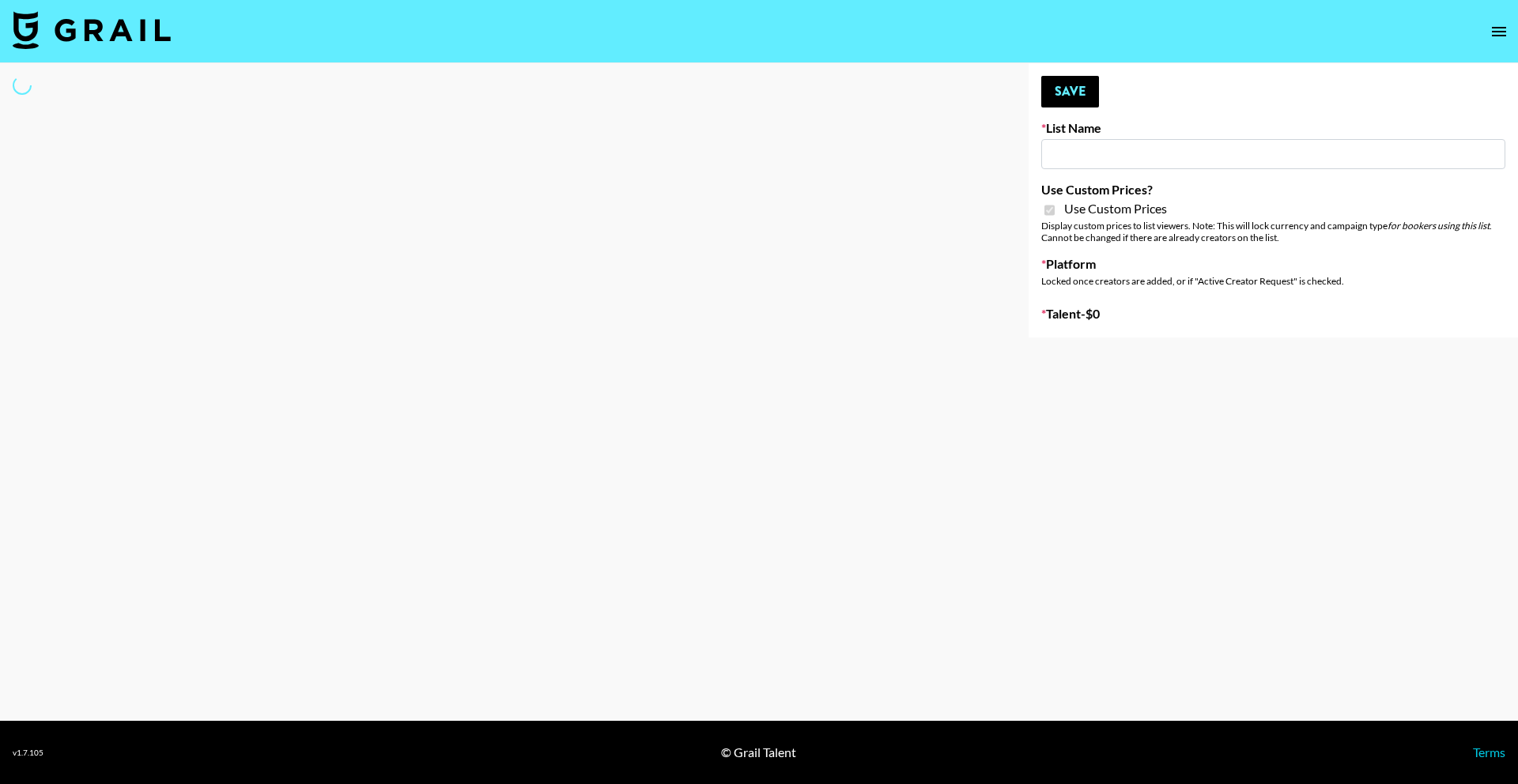
type input "Hetras"
checkbox input "true"
select select "Brand"
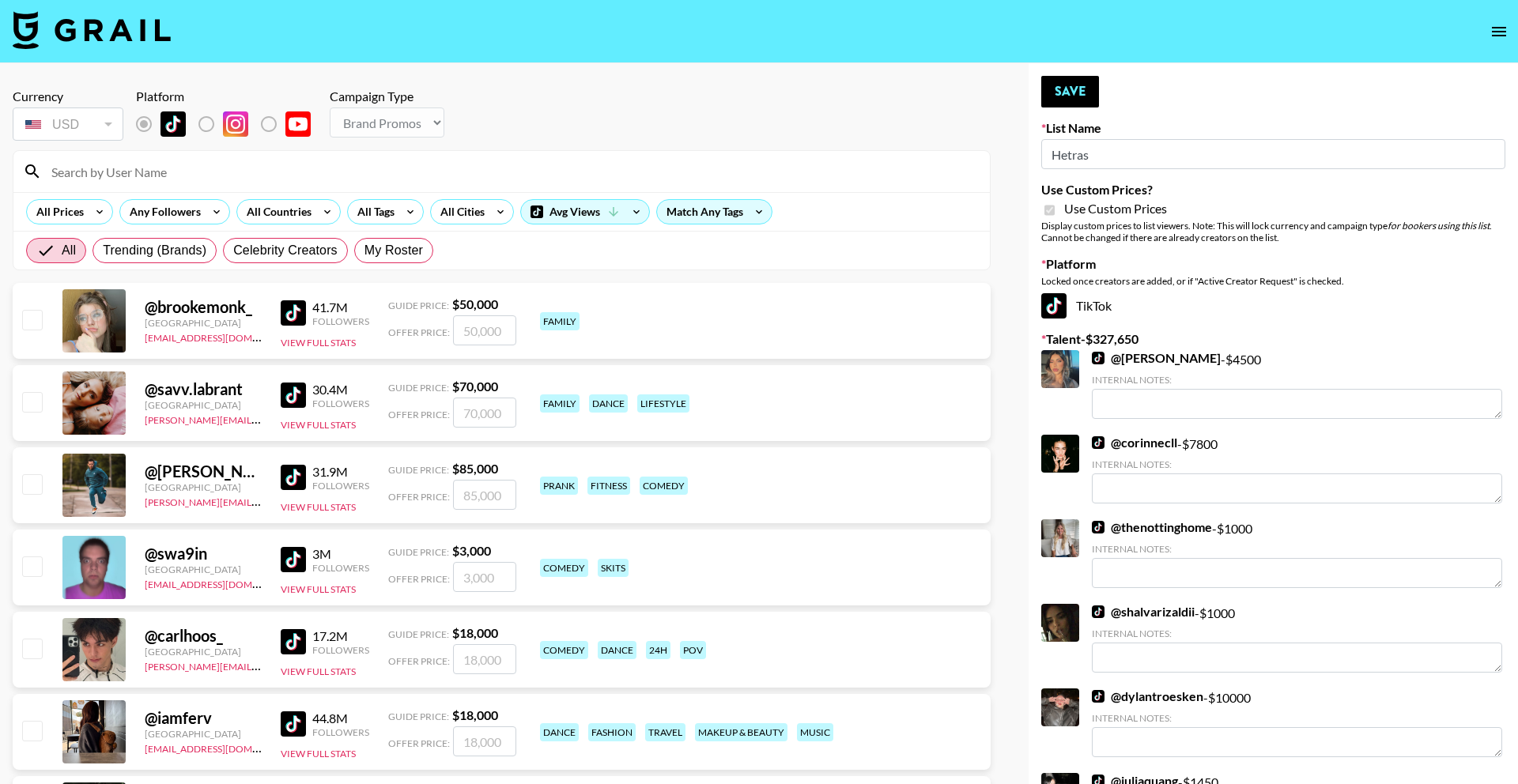
click at [381, 172] on input at bounding box center [511, 171] width 938 height 25
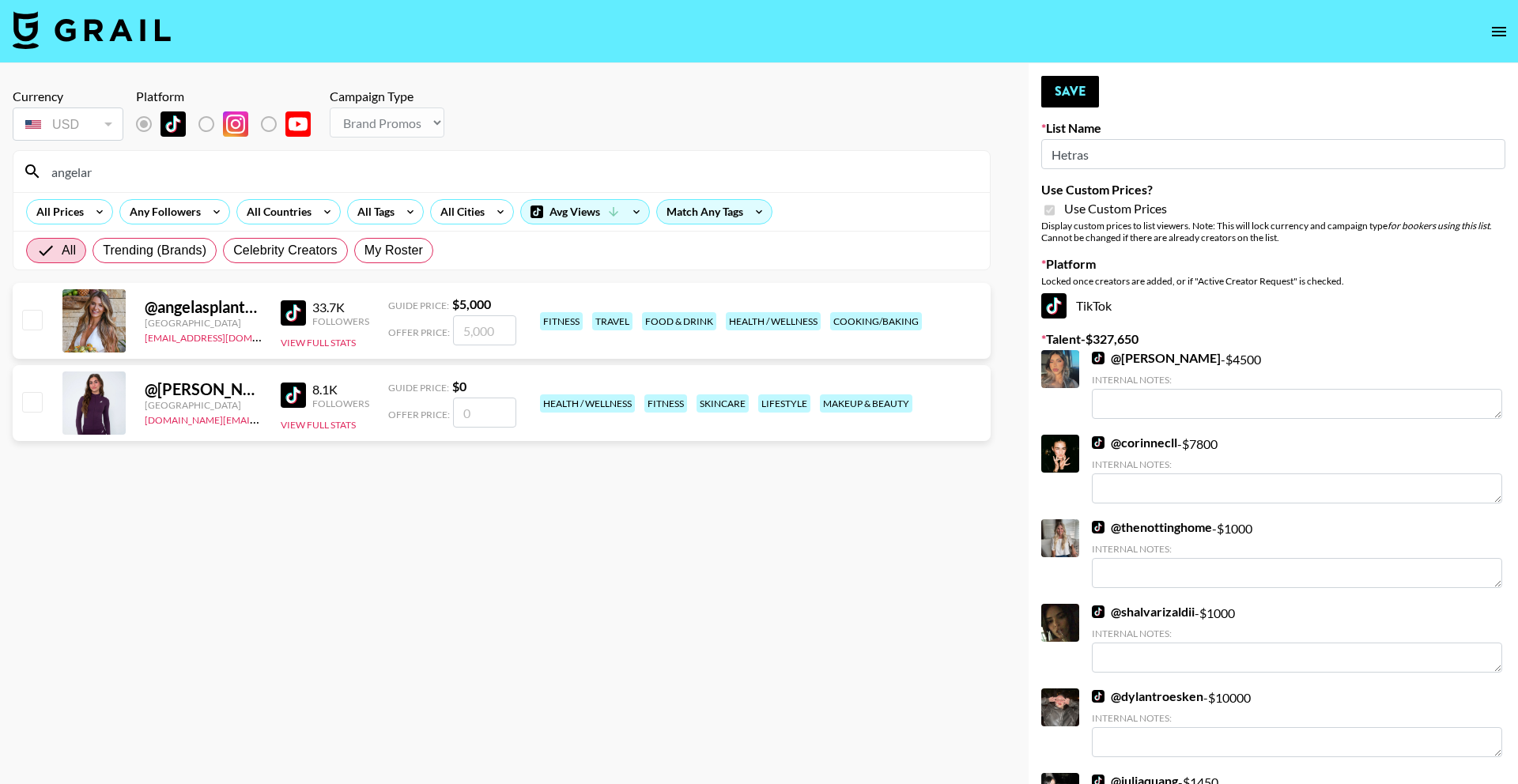
type input "angelar"
click at [489, 340] on input "number" at bounding box center [484, 330] width 63 height 30
type input "5"
checkbox input "true"
type input "5000"
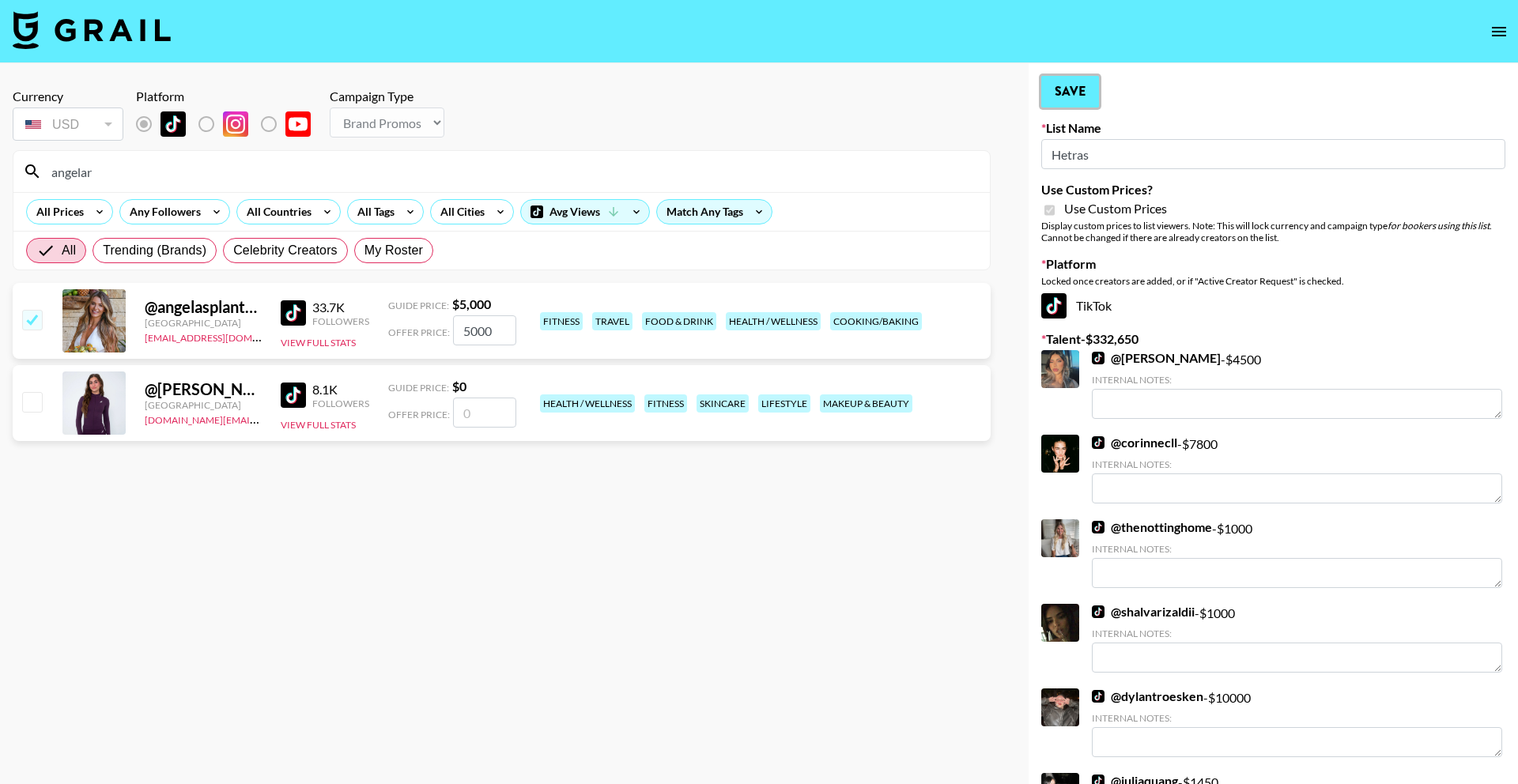
click at [1063, 97] on button "Save" at bounding box center [1069, 91] width 57 height 32
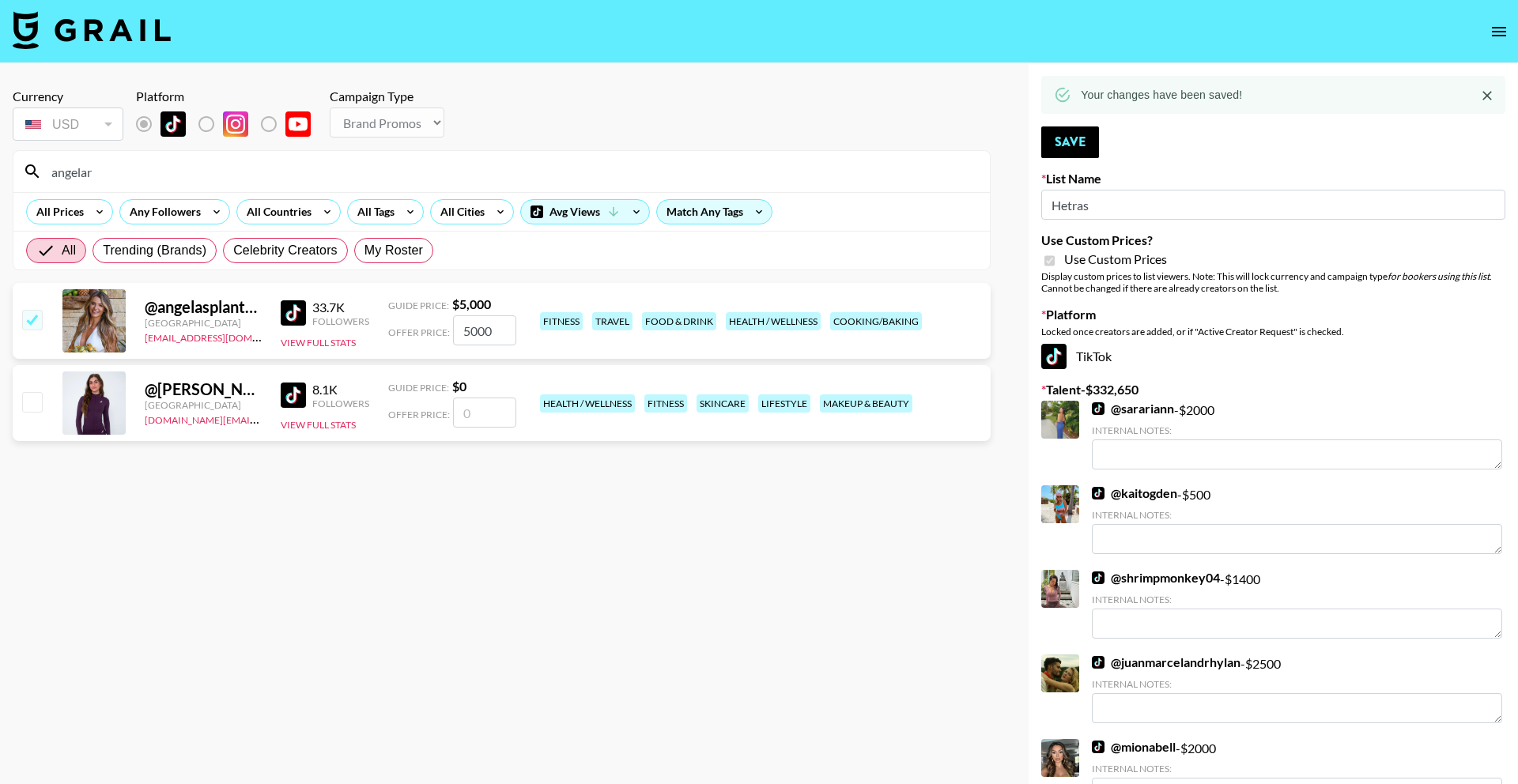
click at [376, 175] on input "angelar" at bounding box center [511, 171] width 938 height 25
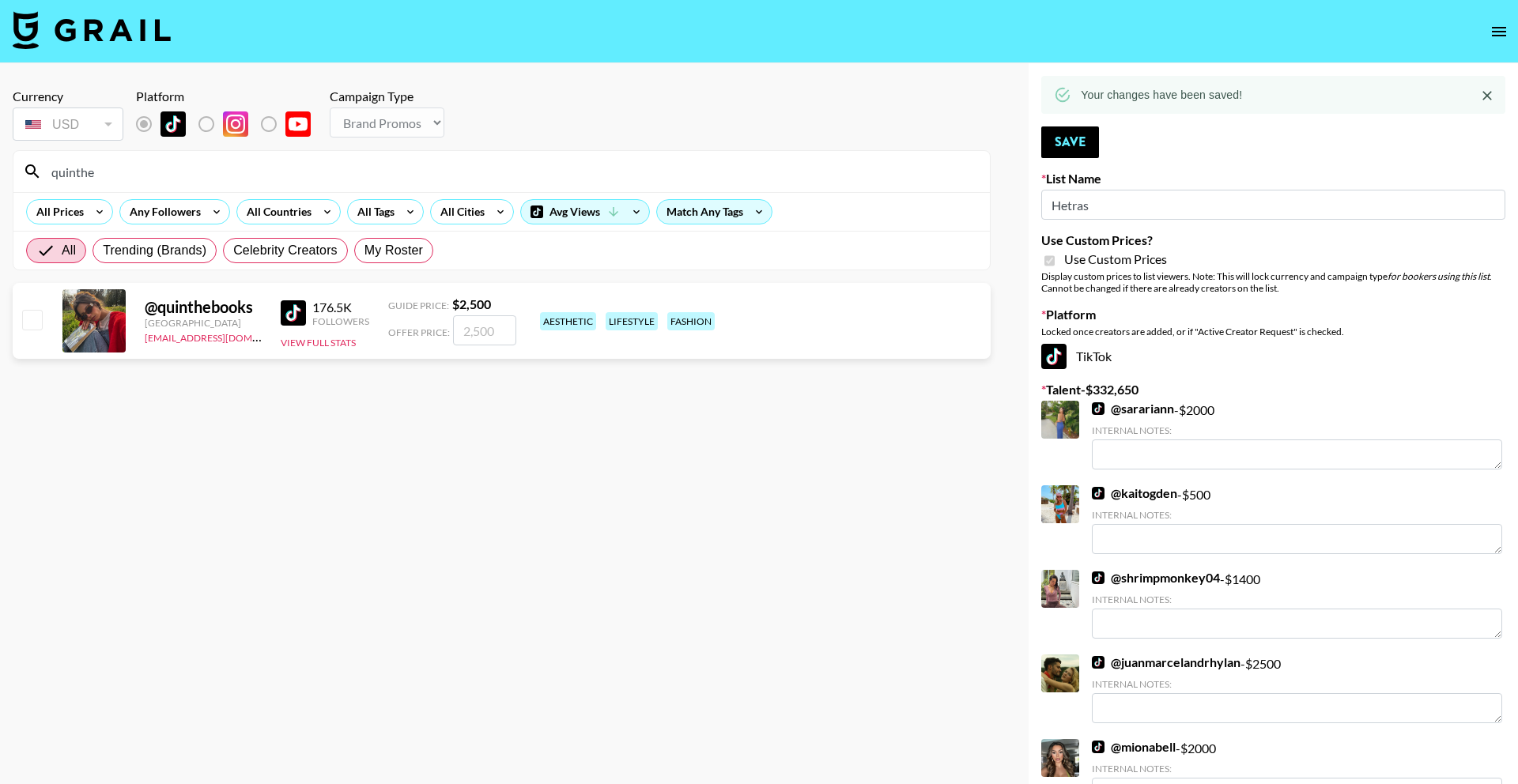
type input "quinthe"
click at [488, 321] on input "number" at bounding box center [484, 330] width 63 height 30
type input "2"
checkbox input "true"
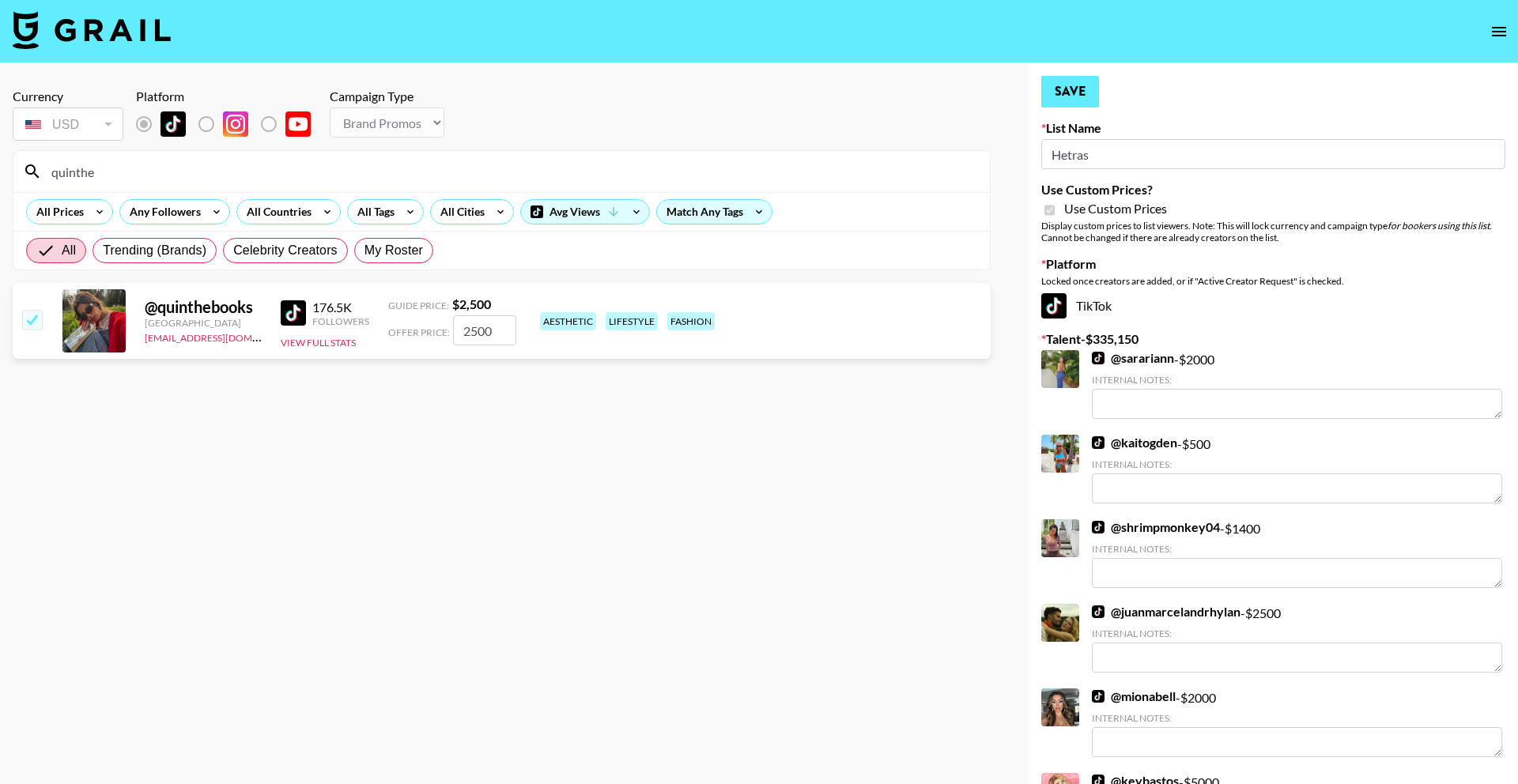
type input "2500"
click at [1087, 93] on button "Save" at bounding box center [1069, 91] width 57 height 32
